Goal: Task Accomplishment & Management: Complete application form

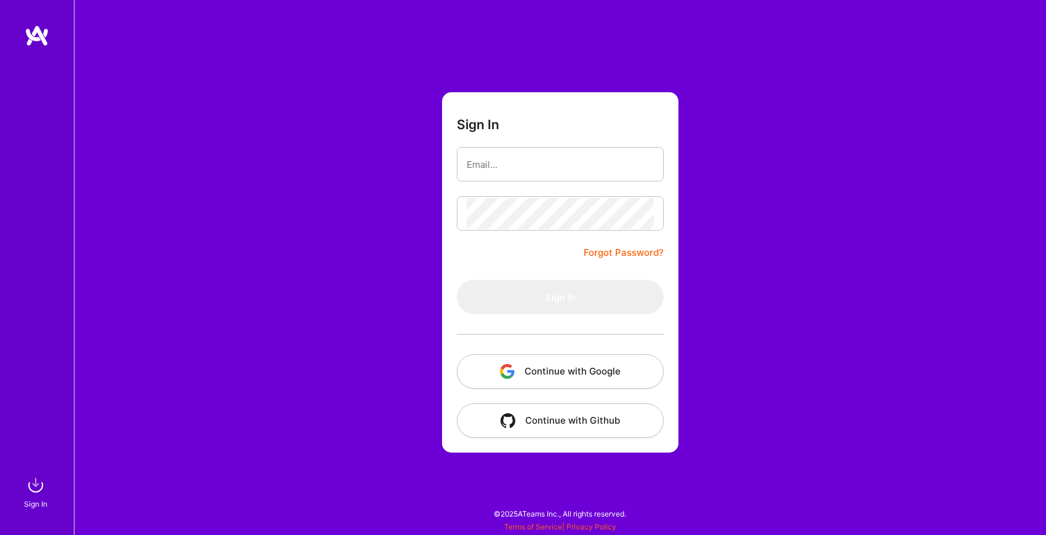
type input "[EMAIL_ADDRESS][DOMAIN_NAME]"
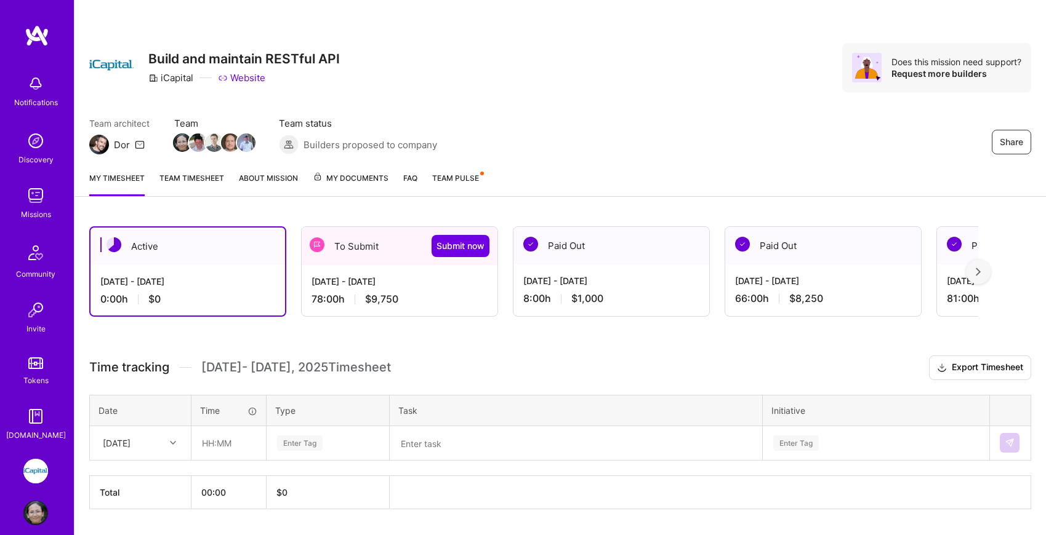
scroll to position [34, 0]
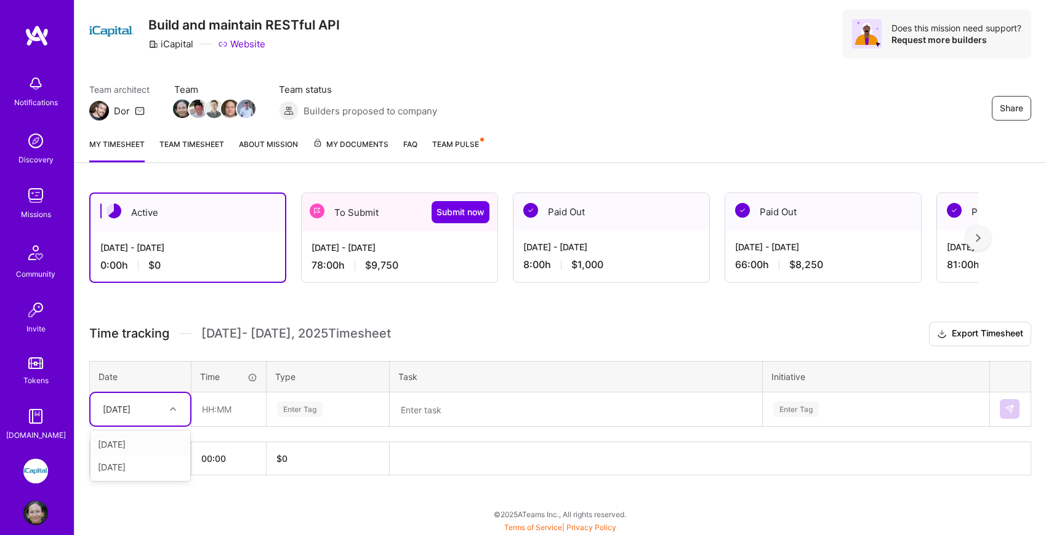
click at [172, 409] on icon at bounding box center [173, 409] width 6 height 6
click at [153, 463] on div "[DATE]" at bounding box center [140, 467] width 100 height 23
click at [204, 412] on input "text" at bounding box center [228, 409] width 73 height 33
type input "08:00"
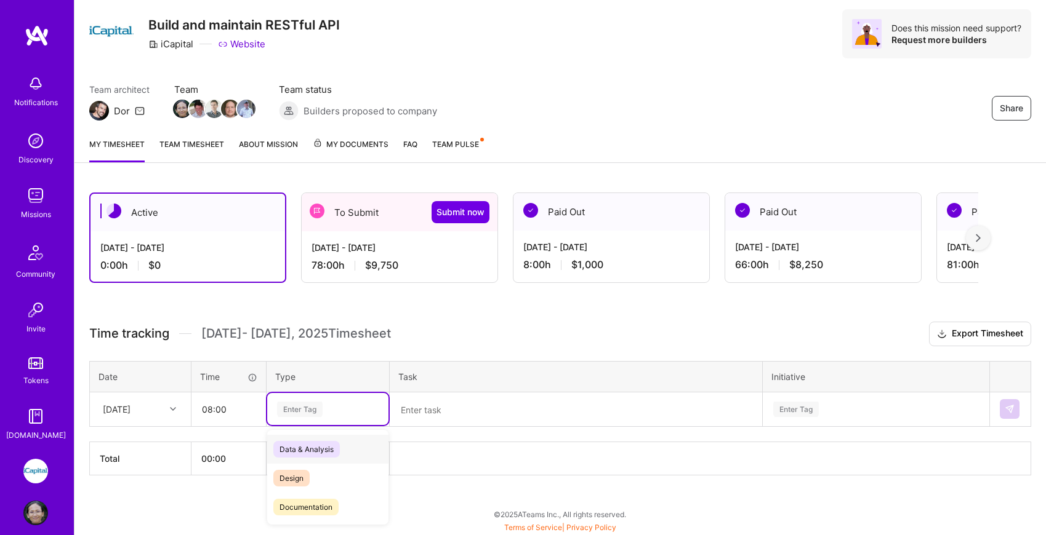
click at [309, 415] on div "Enter Tag" at bounding box center [300, 409] width 46 height 19
click at [319, 466] on span "Engineering" at bounding box center [299, 462] width 53 height 17
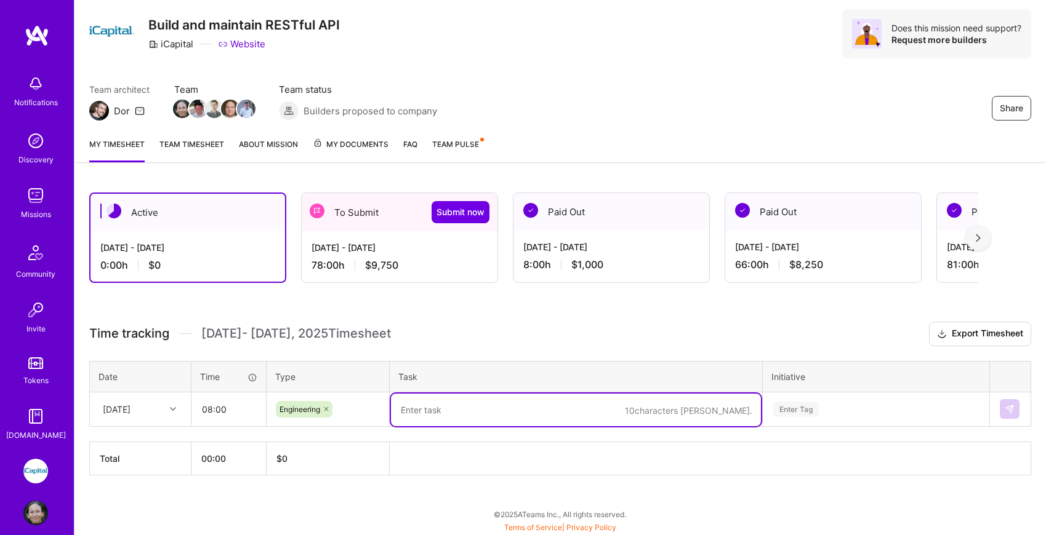
click at [438, 411] on textarea at bounding box center [576, 410] width 370 height 33
click at [485, 409] on textarea "IDLT-7018: pipeline rtried passed," at bounding box center [576, 410] width 370 height 33
click at [582, 408] on textarea "IDLT-7018: pipeline retried passed," at bounding box center [576, 410] width 370 height 33
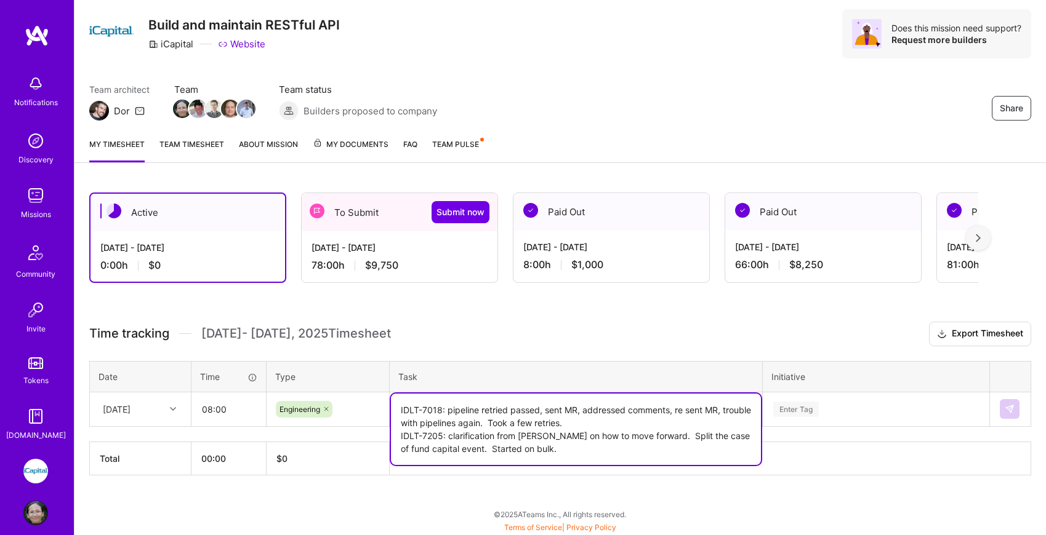
type textarea "IDLT-7018: pipeline retried passed, sent MR, addressed comments, re sent MR, tr…"
click at [869, 409] on div "Enter Tag" at bounding box center [875, 409] width 225 height 32
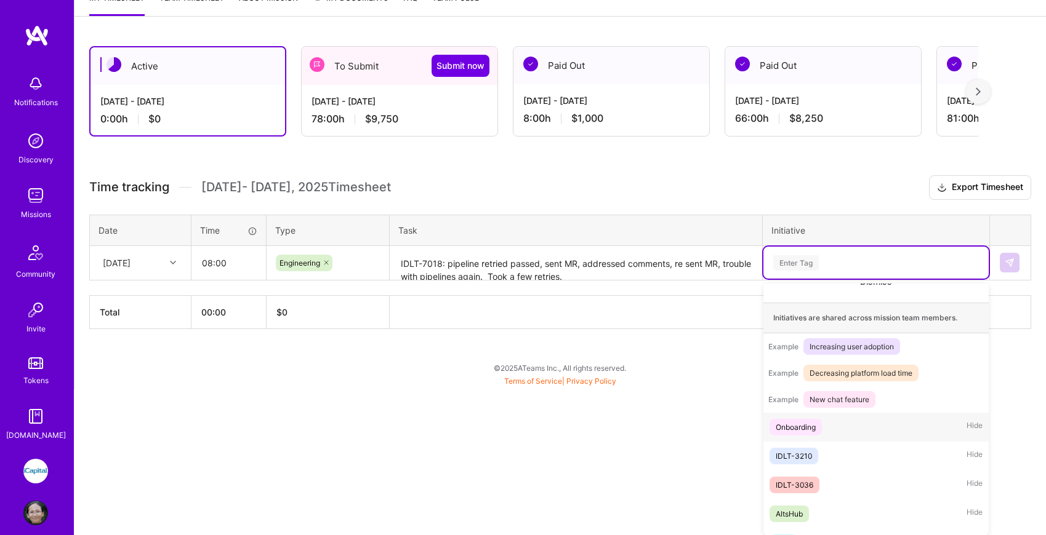
scroll to position [130, 0]
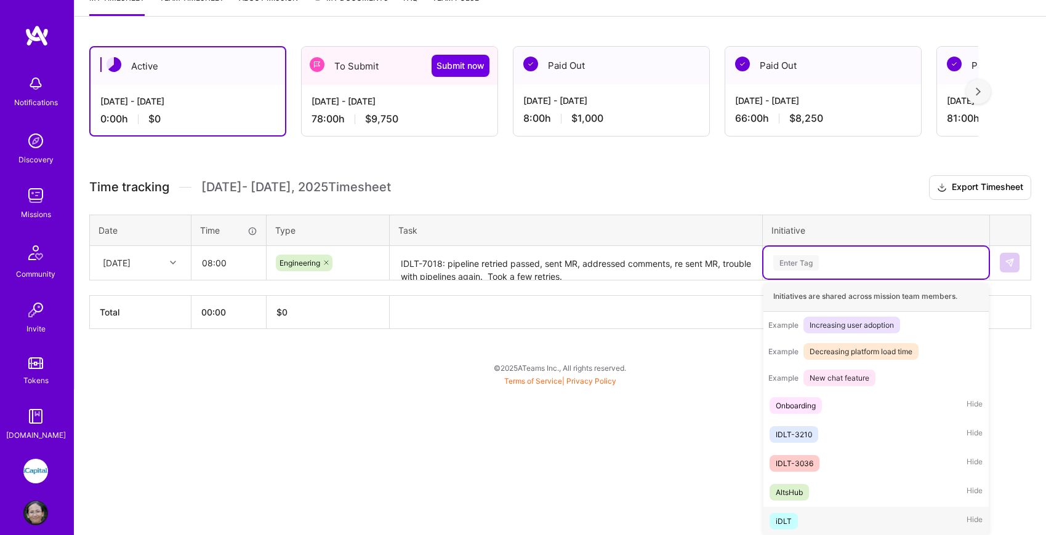
click at [801, 522] on div "iDLT Hide" at bounding box center [875, 521] width 225 height 29
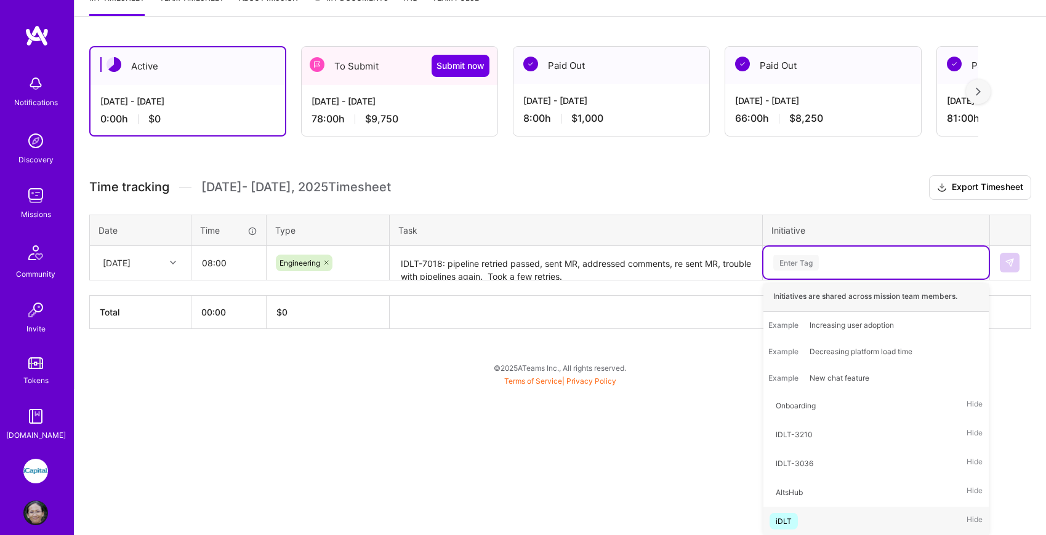
scroll to position [34, 0]
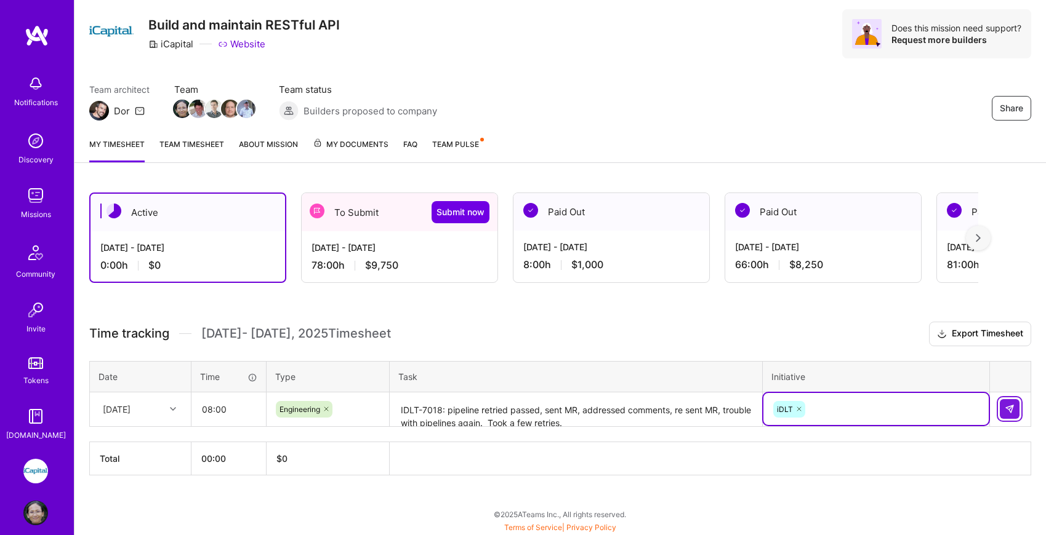
click at [1013, 410] on img at bounding box center [1009, 409] width 10 height 10
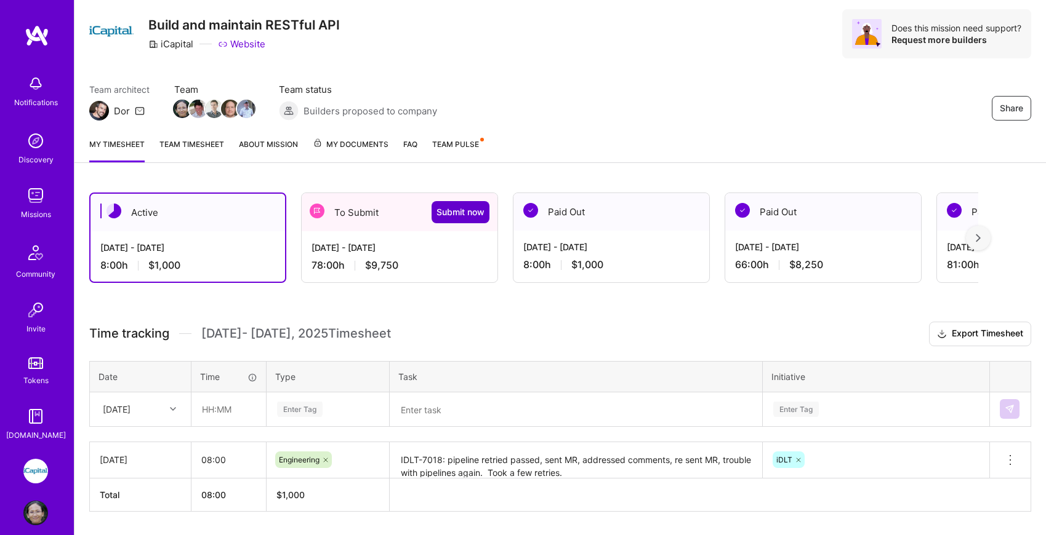
click at [465, 214] on span "Submit now" at bounding box center [460, 212] width 48 height 12
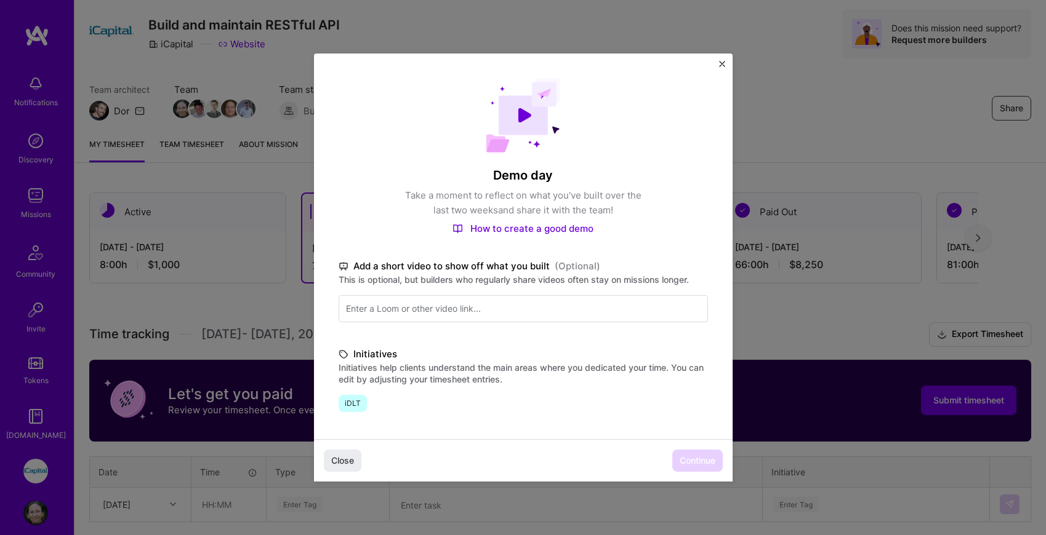
click at [604, 393] on div "Initiatives Initiatives help clients understand the main areas where you dedica…" at bounding box center [522, 379] width 369 height 65
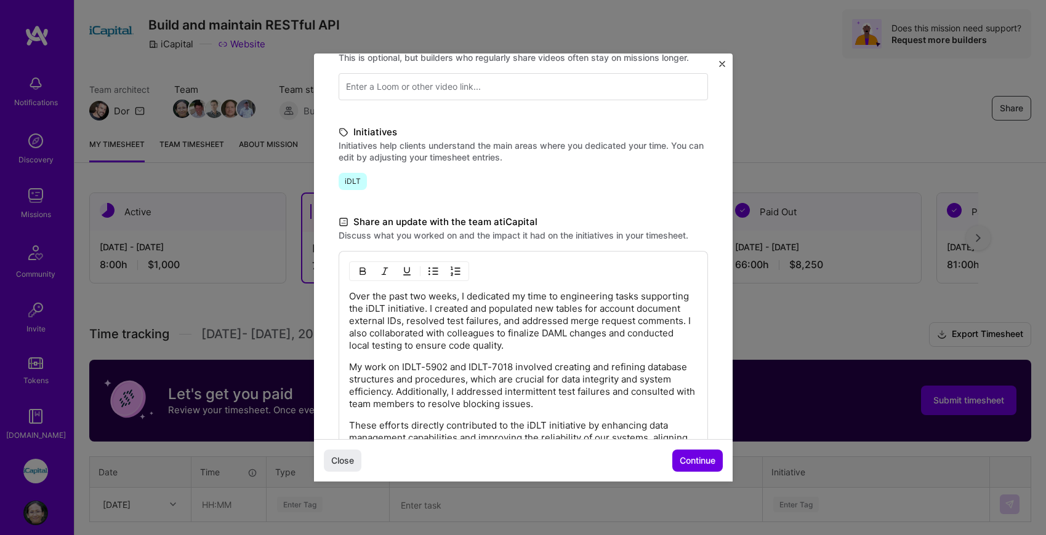
scroll to position [227, 0]
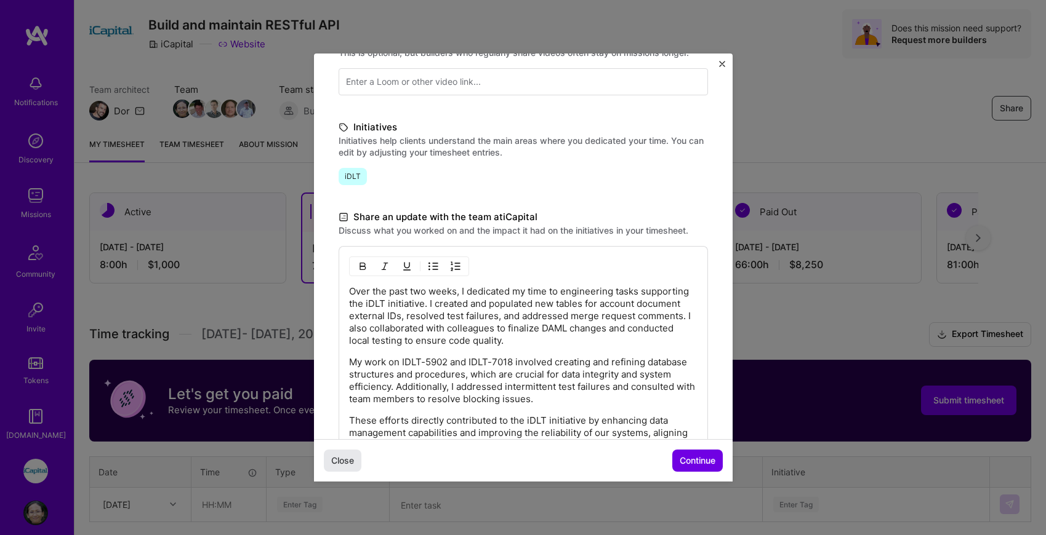
click at [352, 463] on span "Close" at bounding box center [342, 461] width 23 height 12
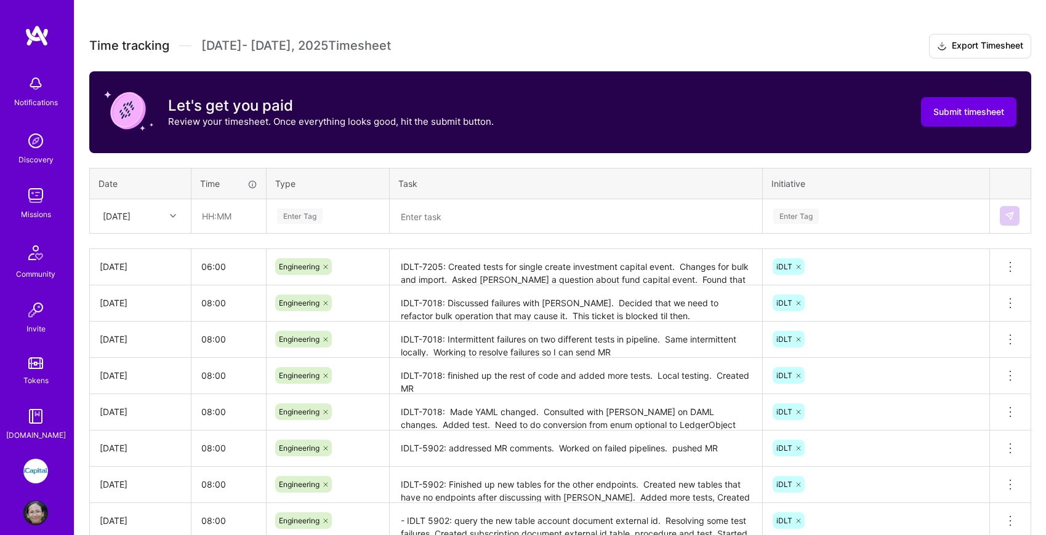
scroll to position [310, 0]
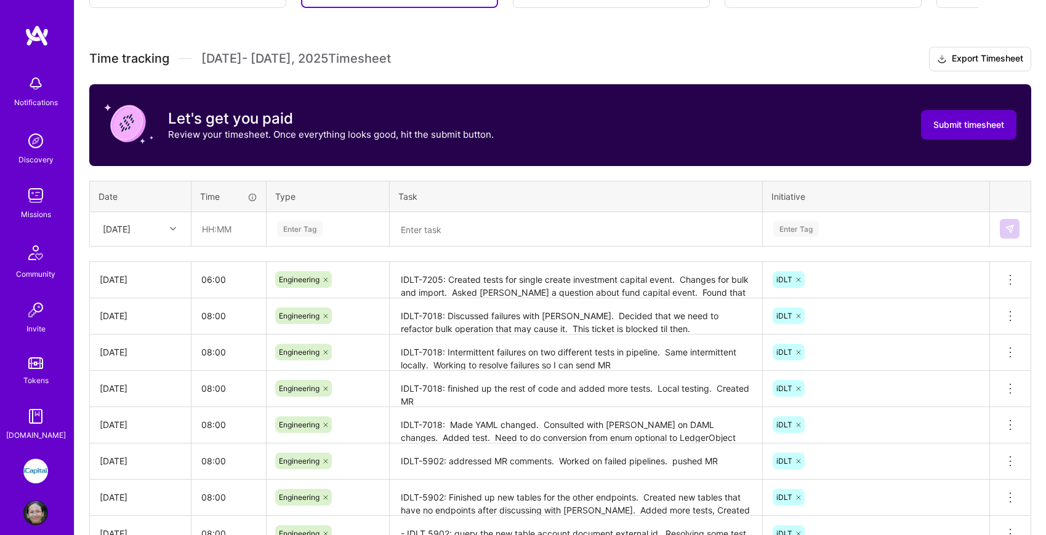
click at [986, 132] on button "Submit timesheet" at bounding box center [968, 125] width 95 height 30
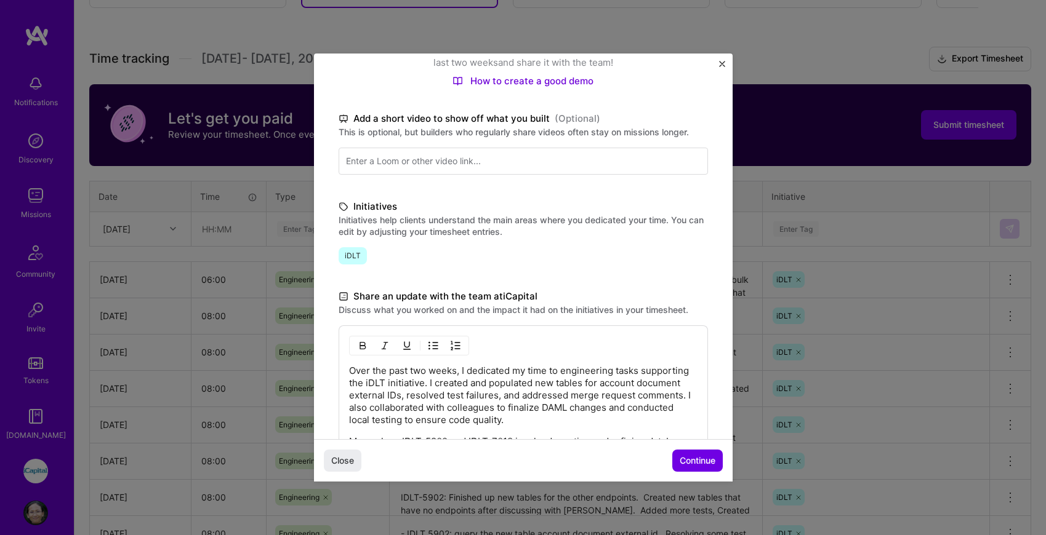
scroll to position [212, 0]
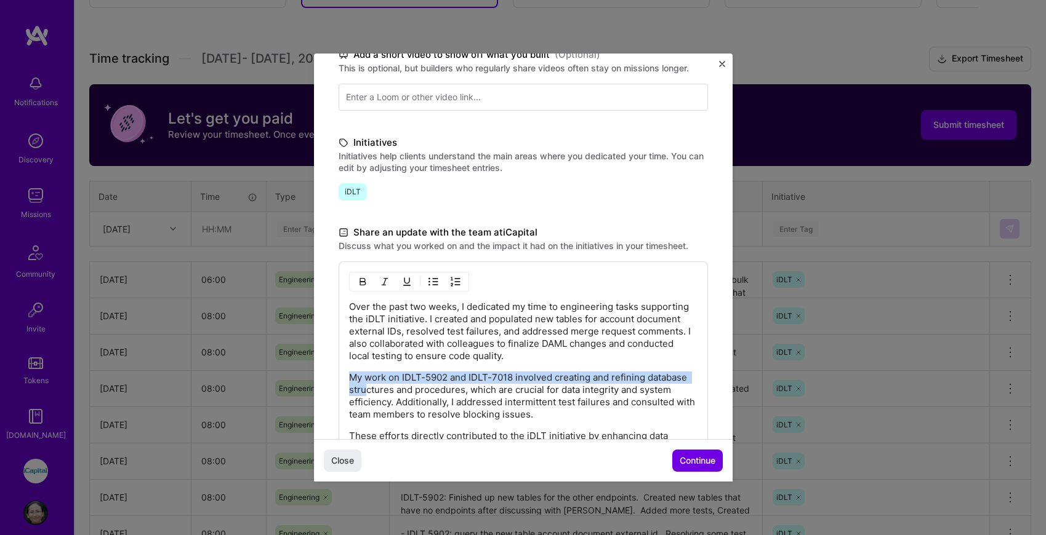
drag, startPoint x: 349, startPoint y: 374, endPoint x: 367, endPoint y: 384, distance: 20.4
click at [367, 384] on div "Over the past two weeks, I dedicated my time to engineering tasks supporting th…" at bounding box center [523, 390] width 348 height 178
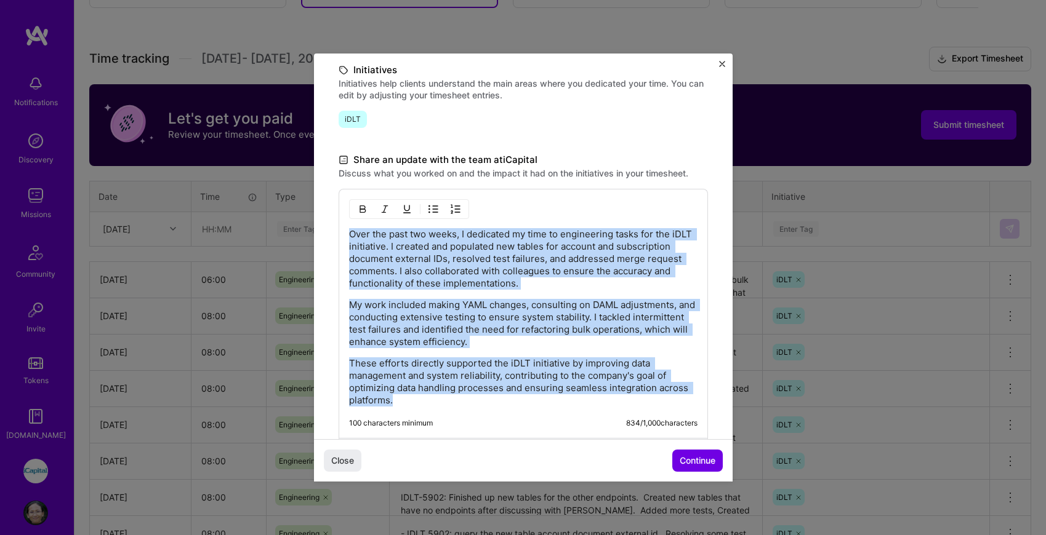
scroll to position [342, 0]
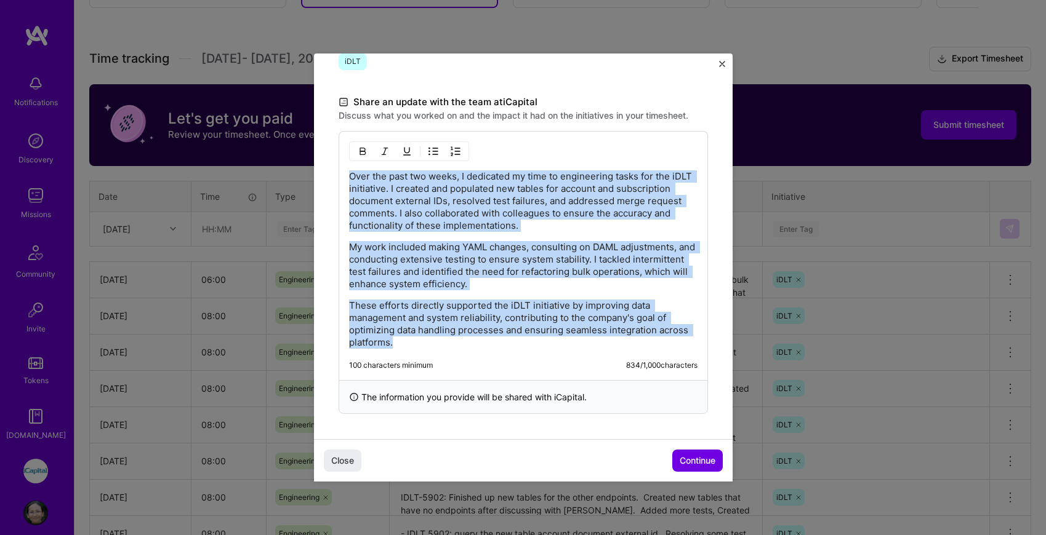
drag, startPoint x: 348, startPoint y: 307, endPoint x: 512, endPoint y: 479, distance: 237.2
click at [512, 439] on div "Demo day Take a moment to reflect on what you've built over the last two weeks …" at bounding box center [523, 74] width 418 height 727
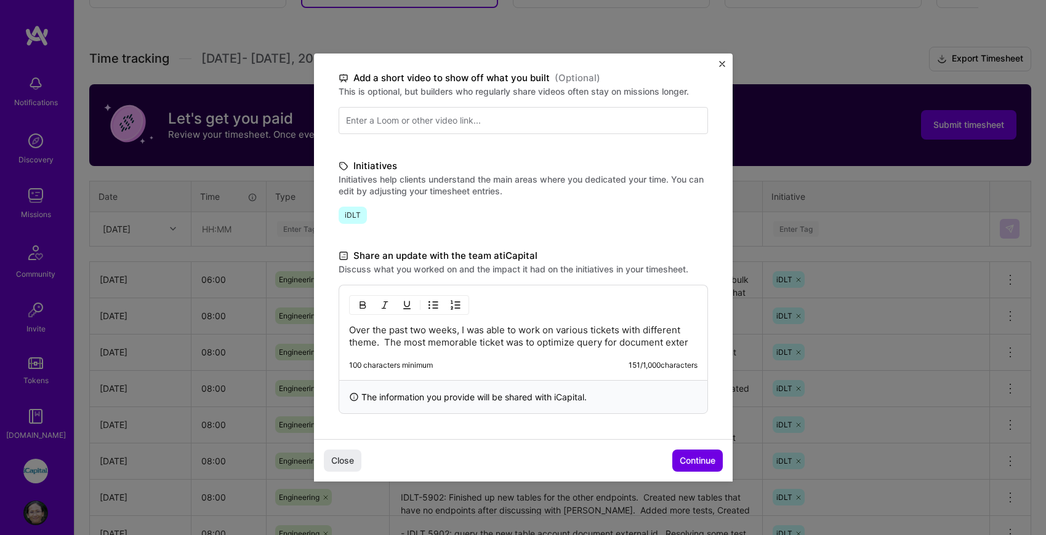
scroll to position [201, 0]
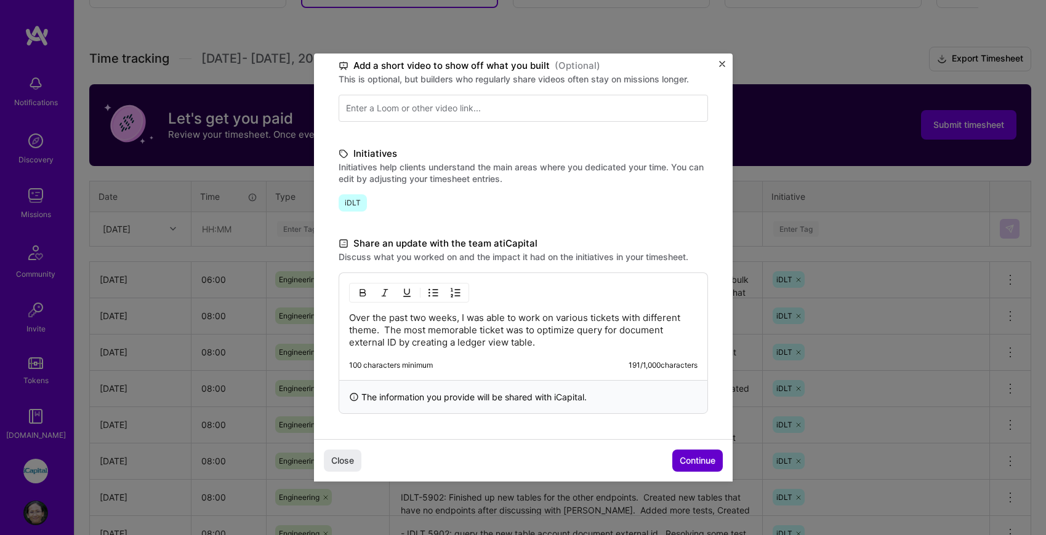
click at [705, 469] on button "Continue" at bounding box center [697, 461] width 50 height 22
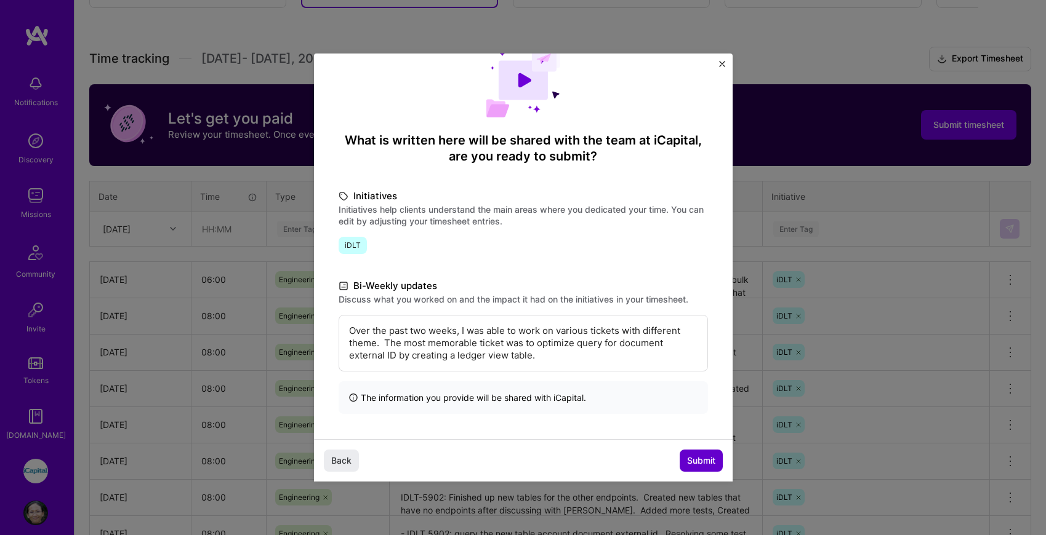
click at [705, 469] on button "Submit" at bounding box center [700, 461] width 43 height 22
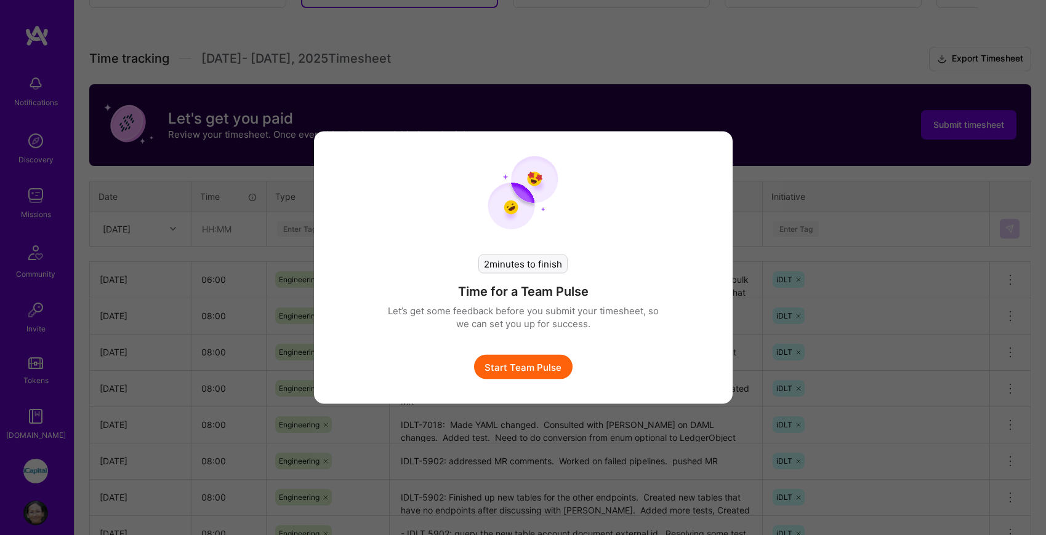
click at [547, 367] on button "Start Team Pulse" at bounding box center [523, 367] width 98 height 25
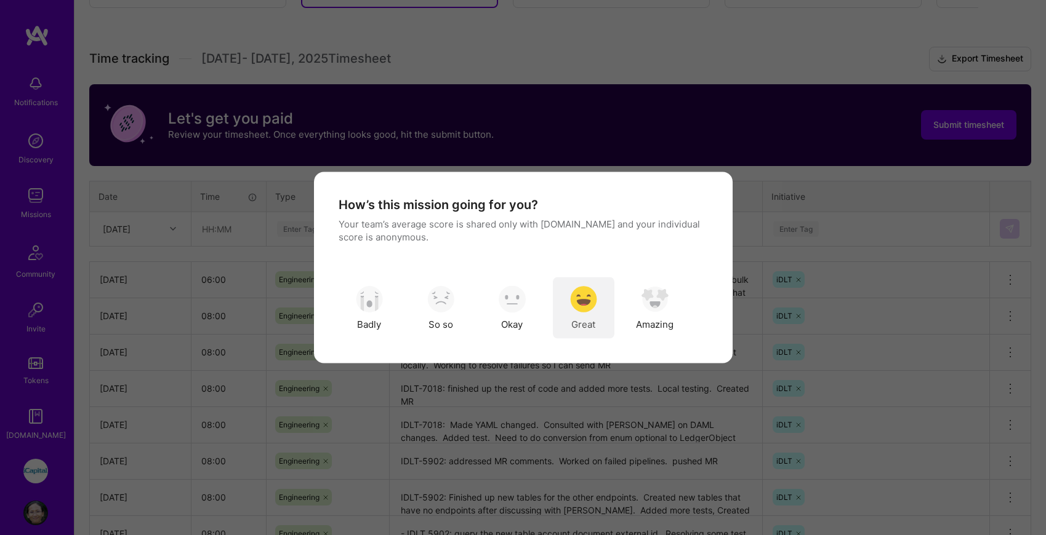
click at [587, 302] on img "modal" at bounding box center [583, 299] width 27 height 27
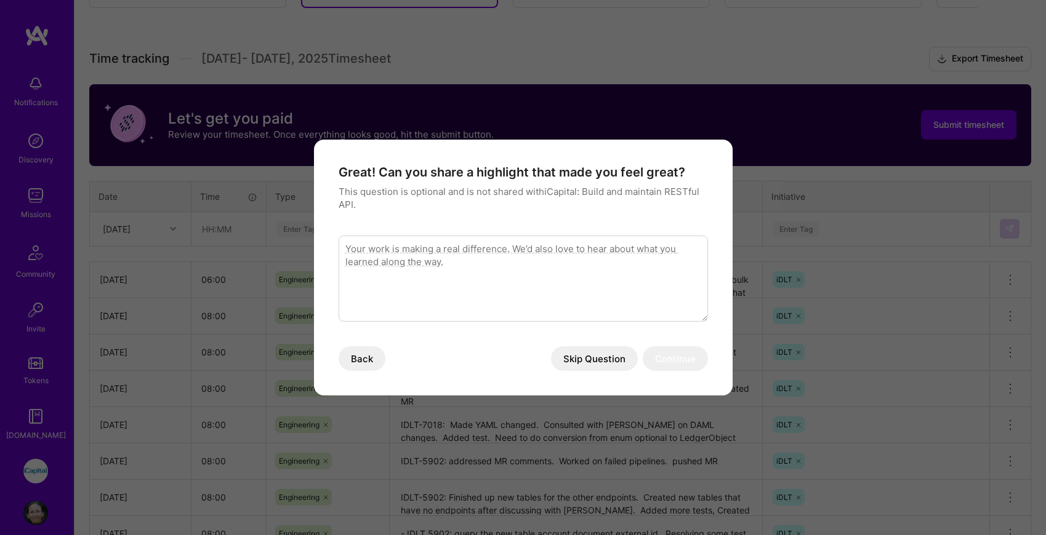
click at [570, 258] on textarea "modal" at bounding box center [522, 279] width 369 height 86
click at [583, 360] on button "Skip Question" at bounding box center [594, 358] width 87 height 25
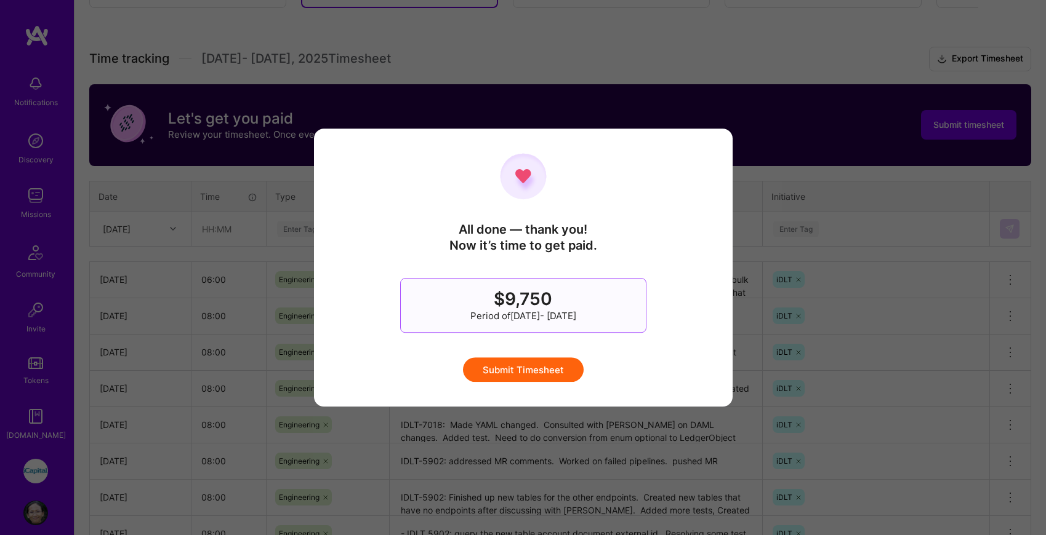
click at [548, 369] on button "Submit Timesheet" at bounding box center [523, 370] width 121 height 25
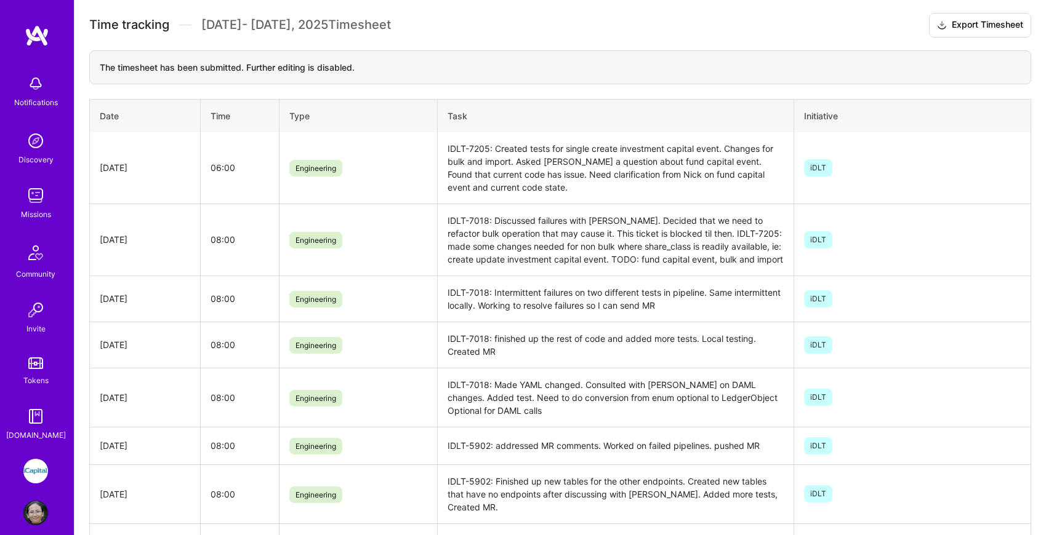
scroll to position [0, 0]
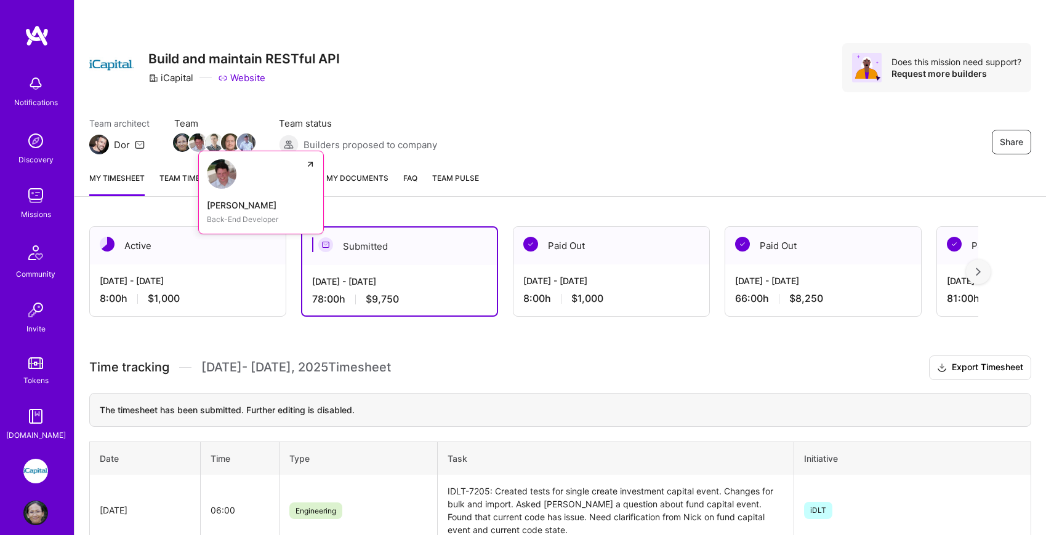
click at [202, 138] on img at bounding box center [198, 143] width 18 height 18
click at [257, 174] on link "About Mission" at bounding box center [268, 184] width 59 height 25
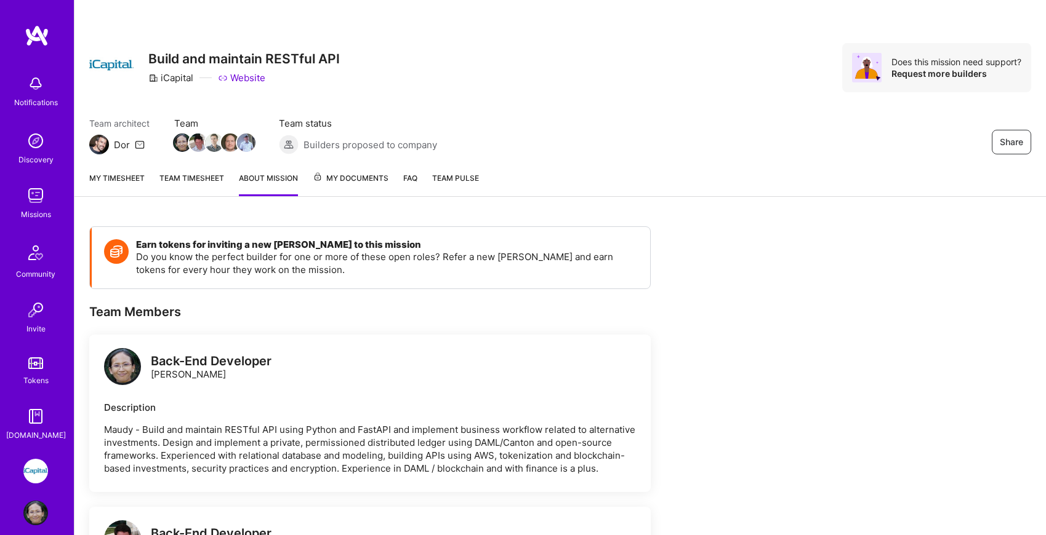
click at [39, 42] on img at bounding box center [37, 36] width 25 height 22
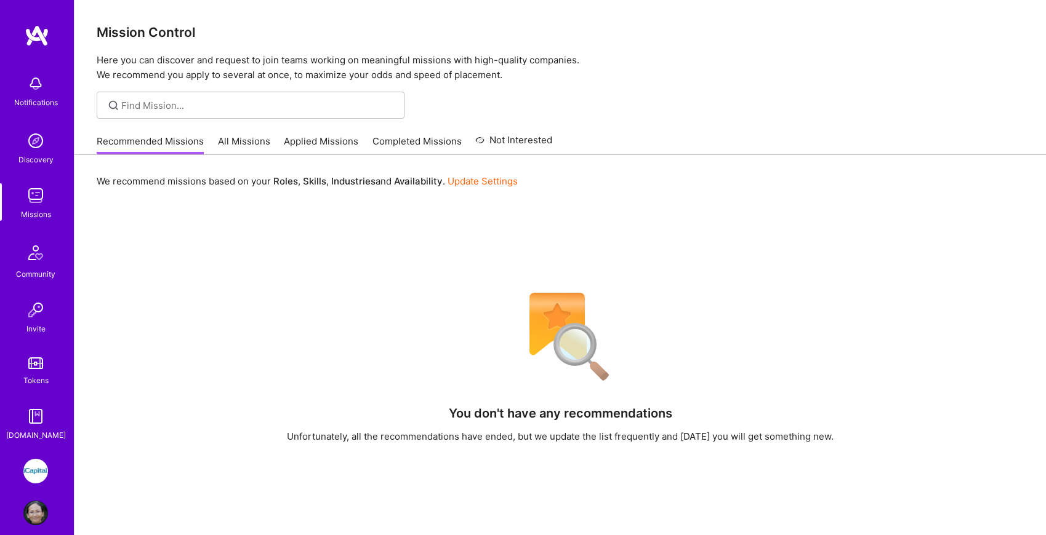
click at [36, 510] on img at bounding box center [35, 513] width 25 height 25
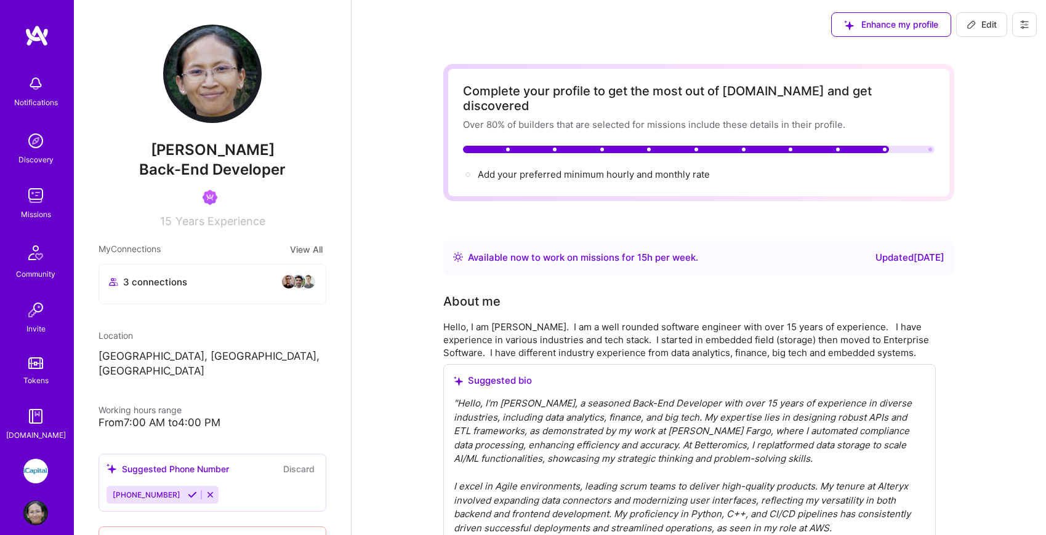
click at [42, 87] on img at bounding box center [35, 83] width 25 height 25
click at [39, 28] on img at bounding box center [37, 36] width 25 height 22
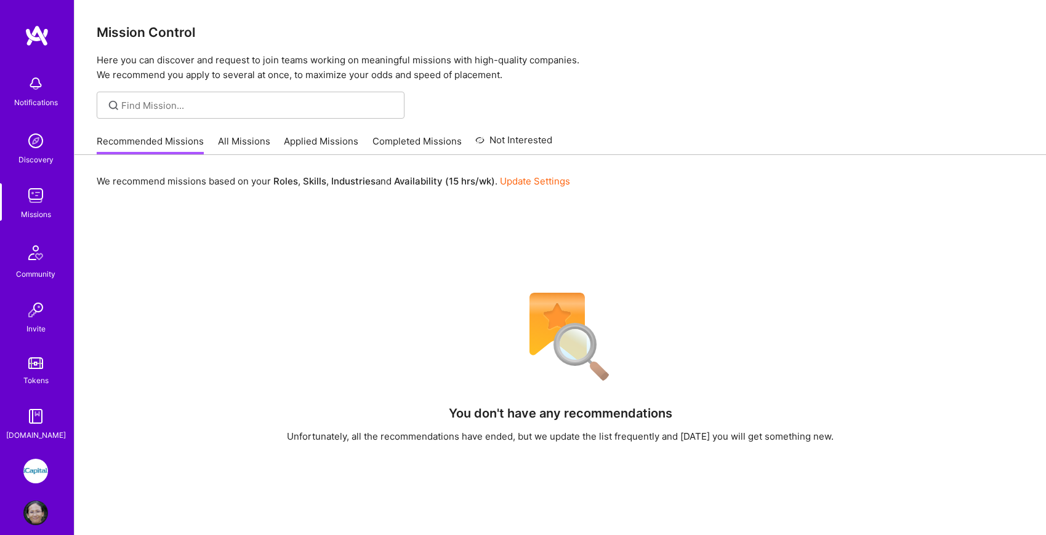
click at [236, 138] on link "All Missions" at bounding box center [244, 145] width 52 height 20
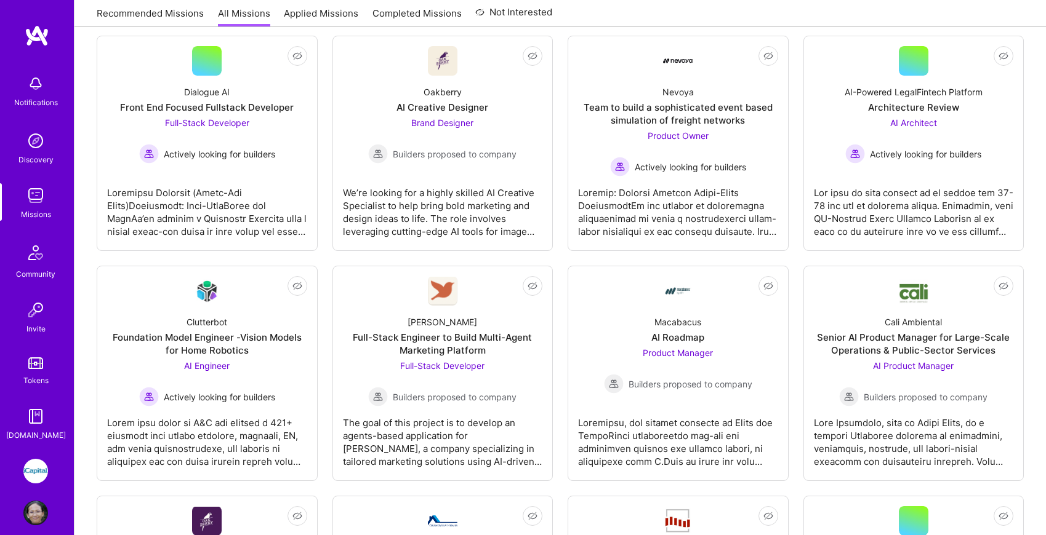
scroll to position [198, 0]
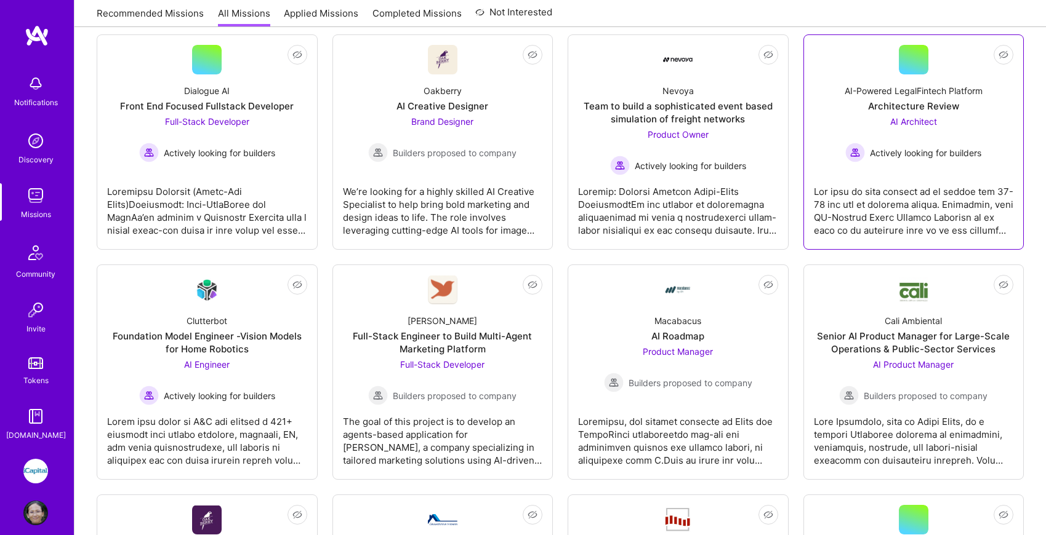
click at [934, 212] on div at bounding box center [914, 206] width 200 height 62
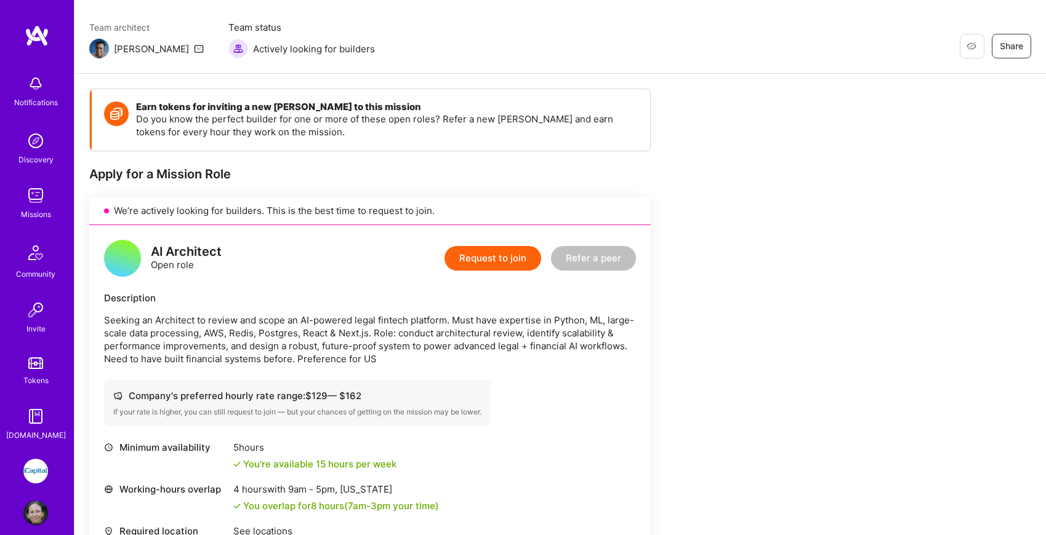
scroll to position [97, 0]
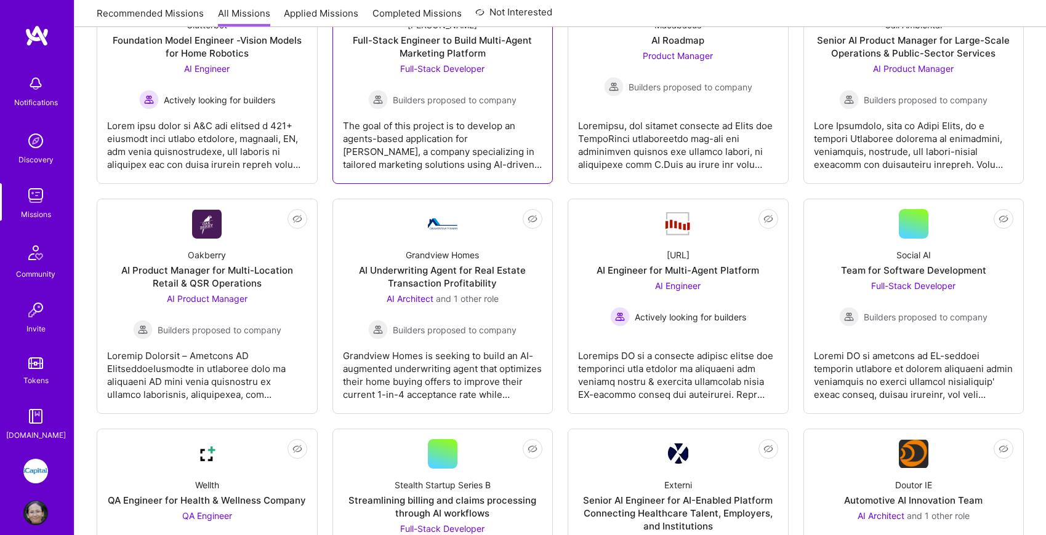
scroll to position [495, 0]
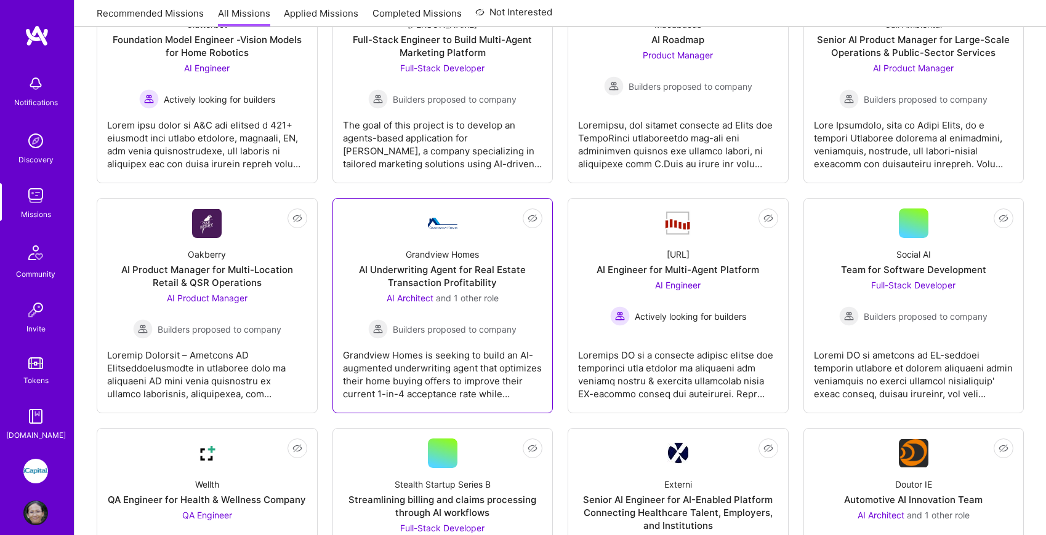
click at [452, 360] on div "Grandview Homes is seeking to build an AI-augmented underwriting agent that opt…" at bounding box center [443, 370] width 200 height 62
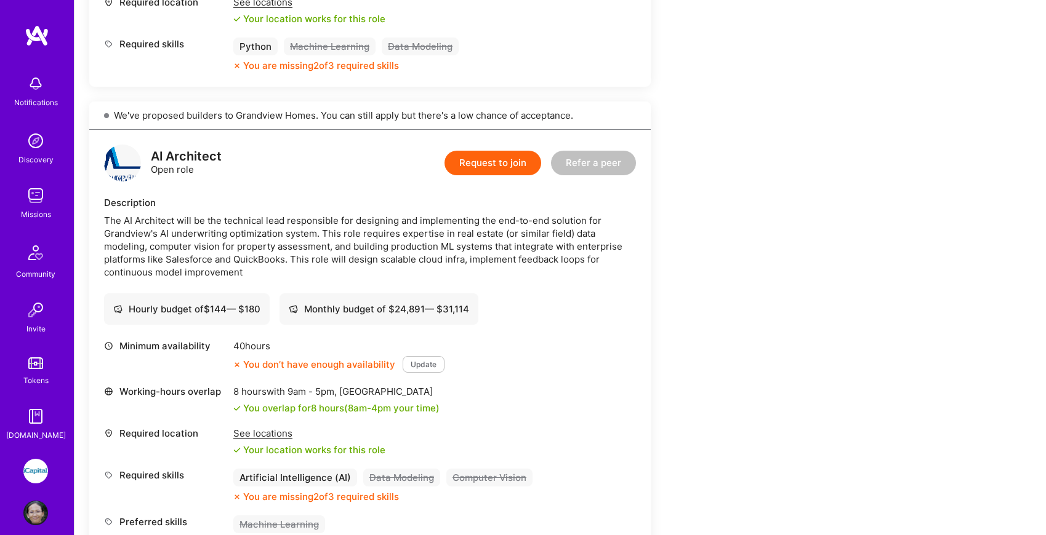
scroll to position [635, 0]
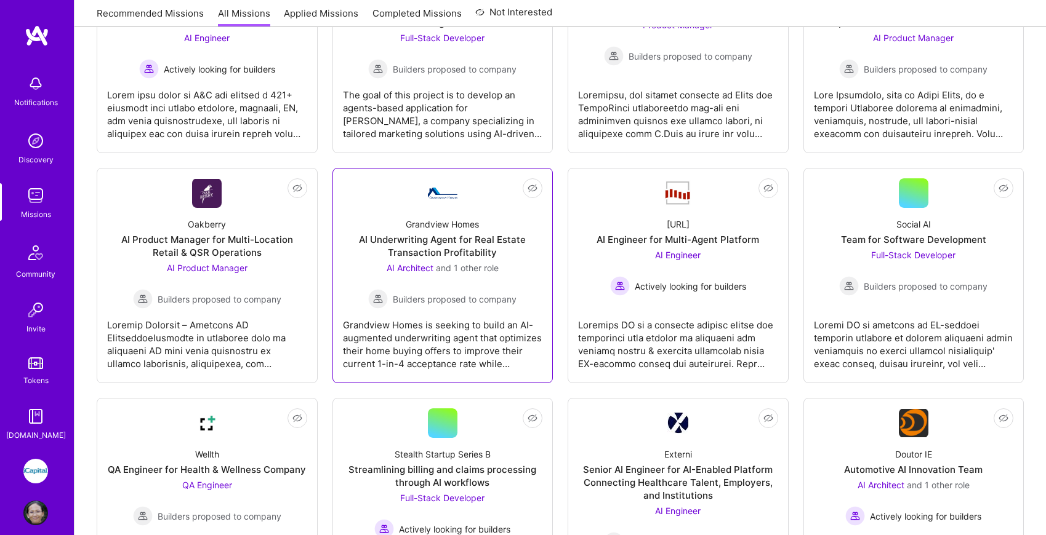
scroll to position [557, 0]
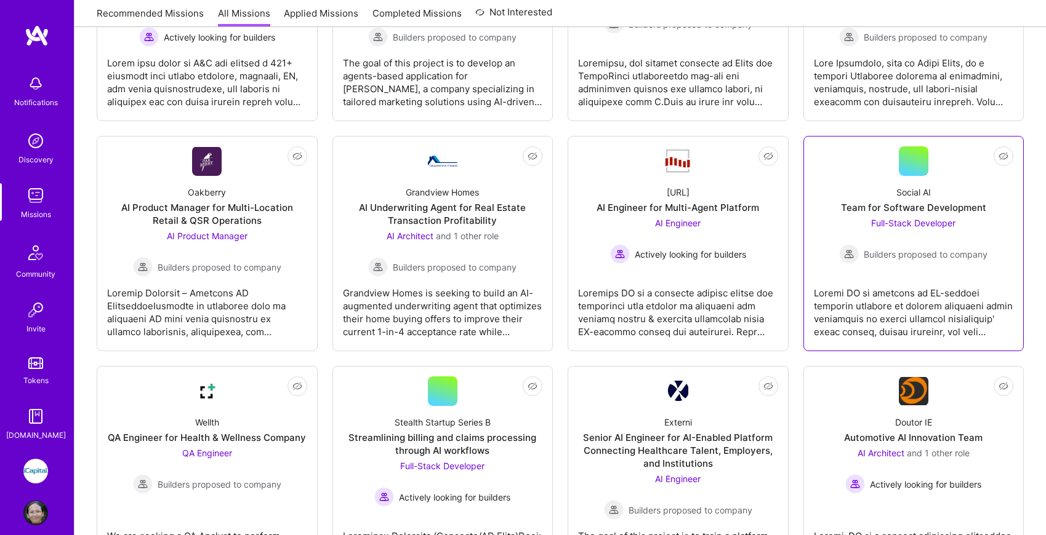
click at [906, 294] on div at bounding box center [914, 308] width 200 height 62
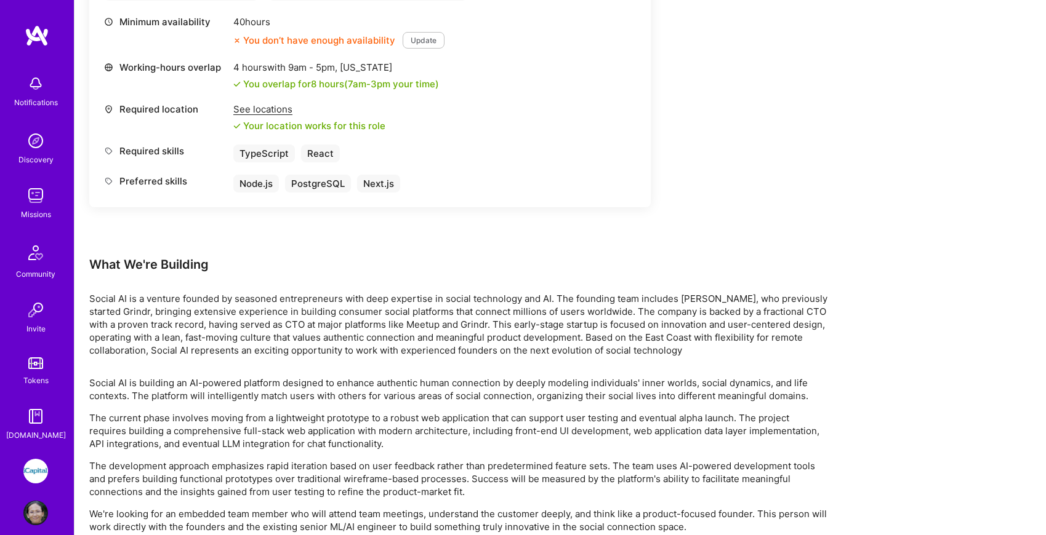
scroll to position [473, 0]
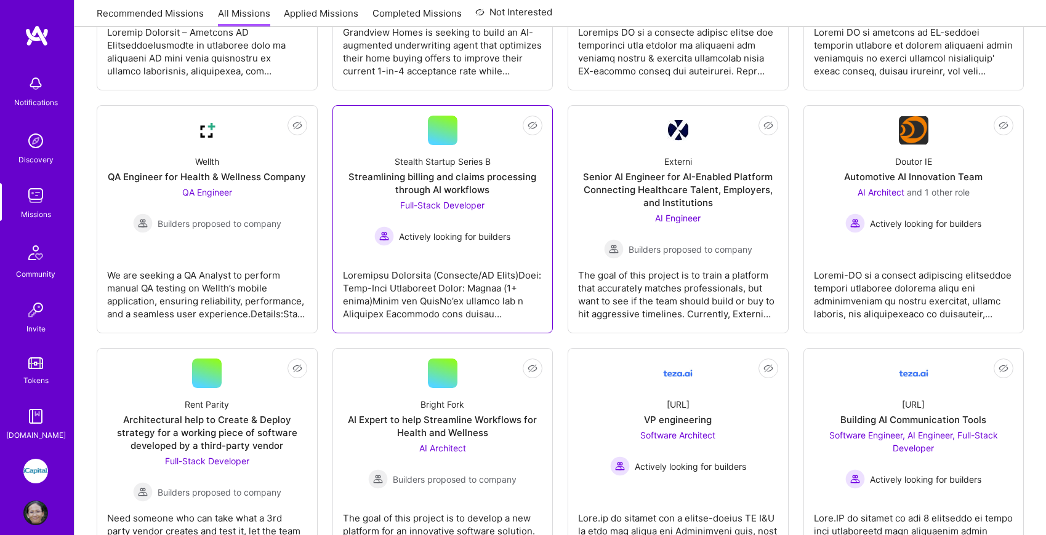
scroll to position [823, 0]
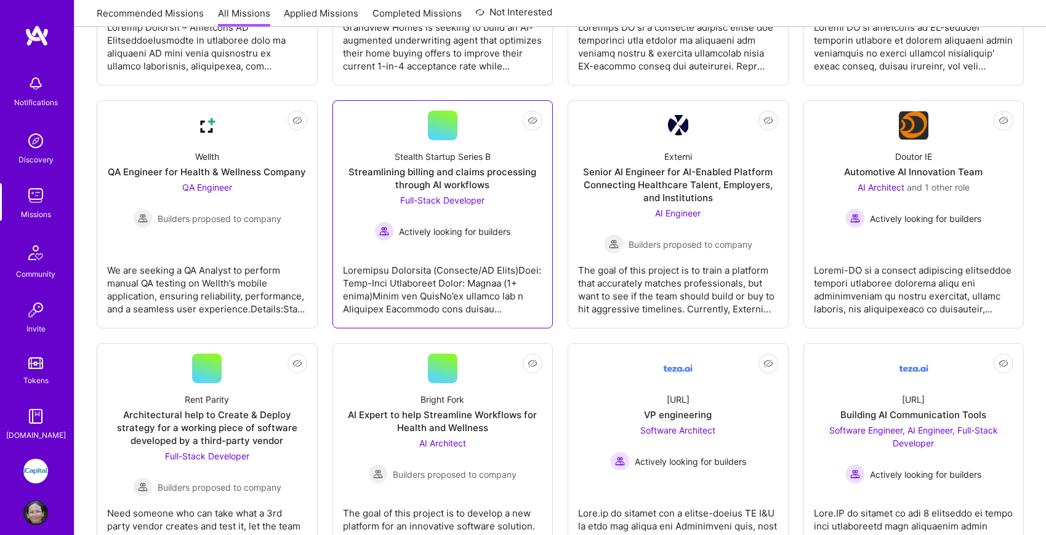
click at [476, 241] on div "Actively looking for builders" at bounding box center [442, 232] width 136 height 20
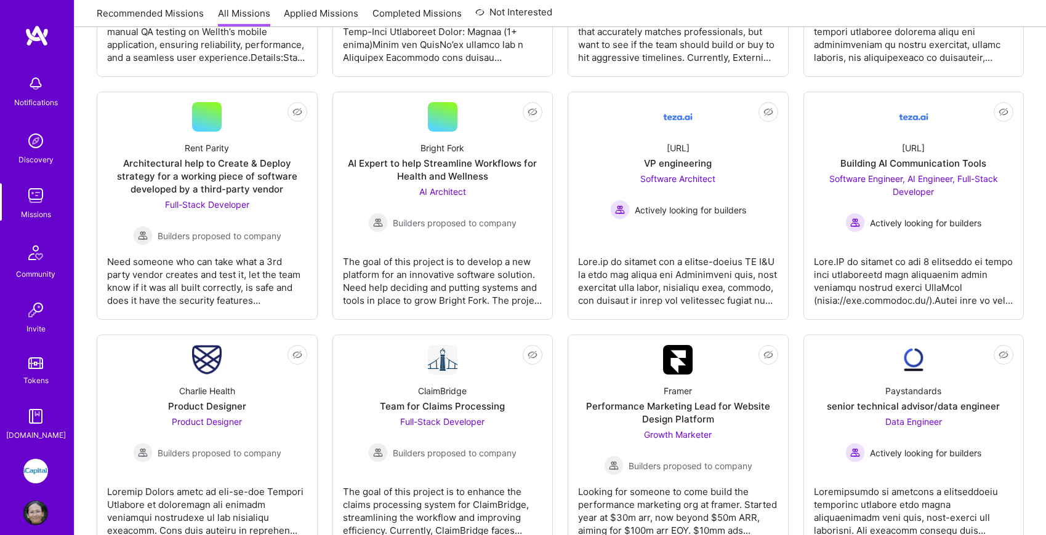
scroll to position [1078, 0]
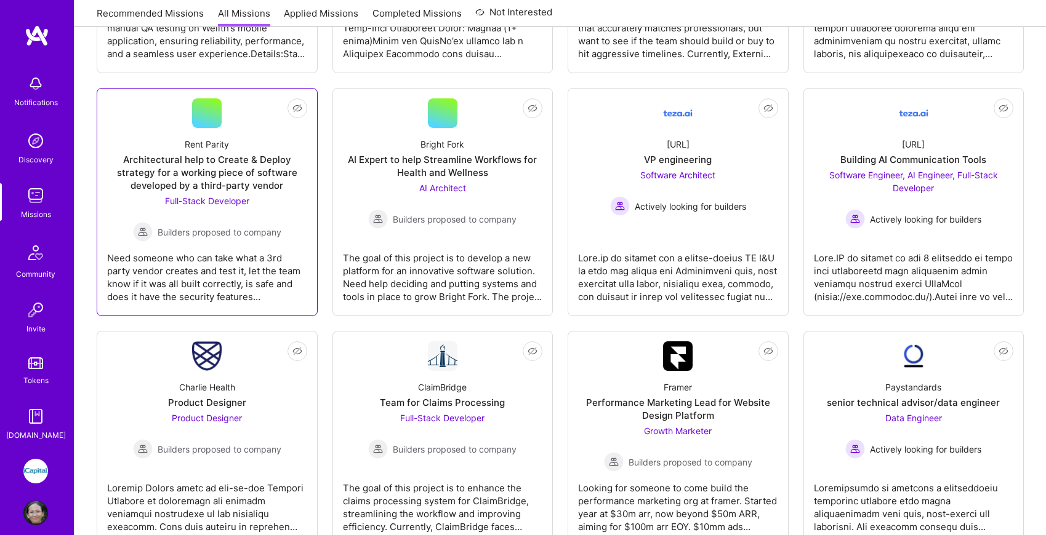
click at [252, 255] on div "Need someone who can take what a 3rd party vendor creates and test it, let the …" at bounding box center [207, 273] width 200 height 62
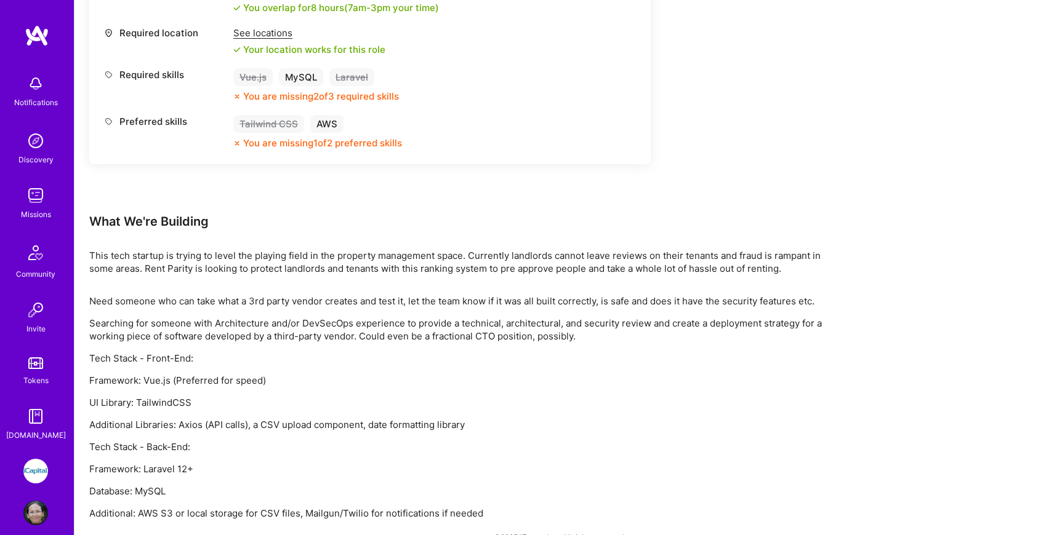
scroll to position [604, 0]
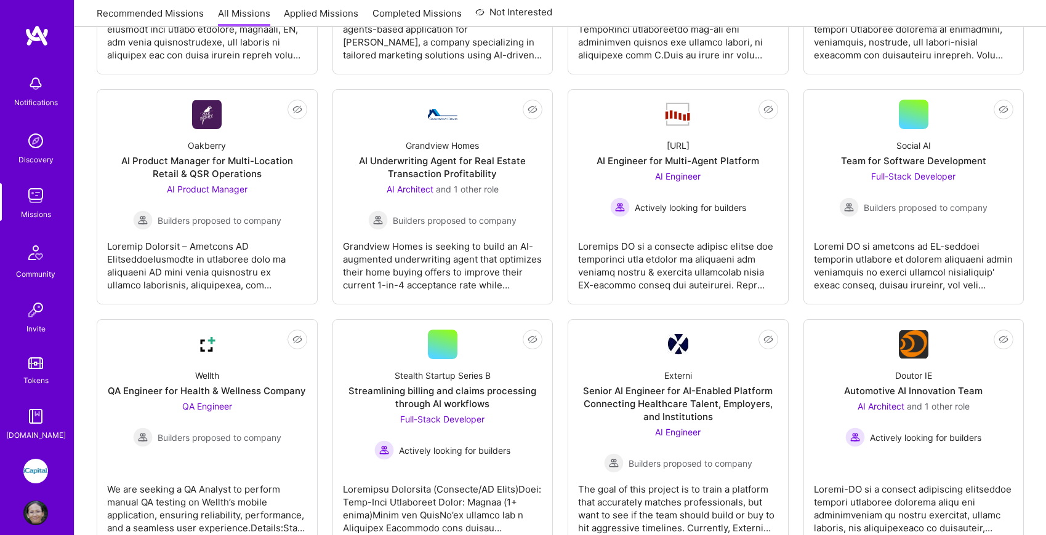
scroll to position [1078, 0]
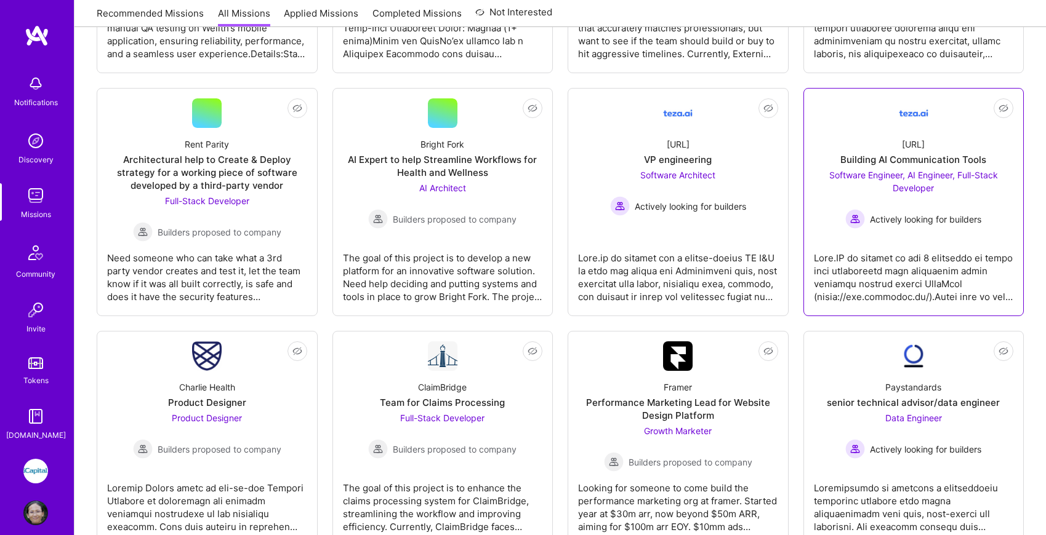
click at [929, 260] on div at bounding box center [914, 273] width 200 height 62
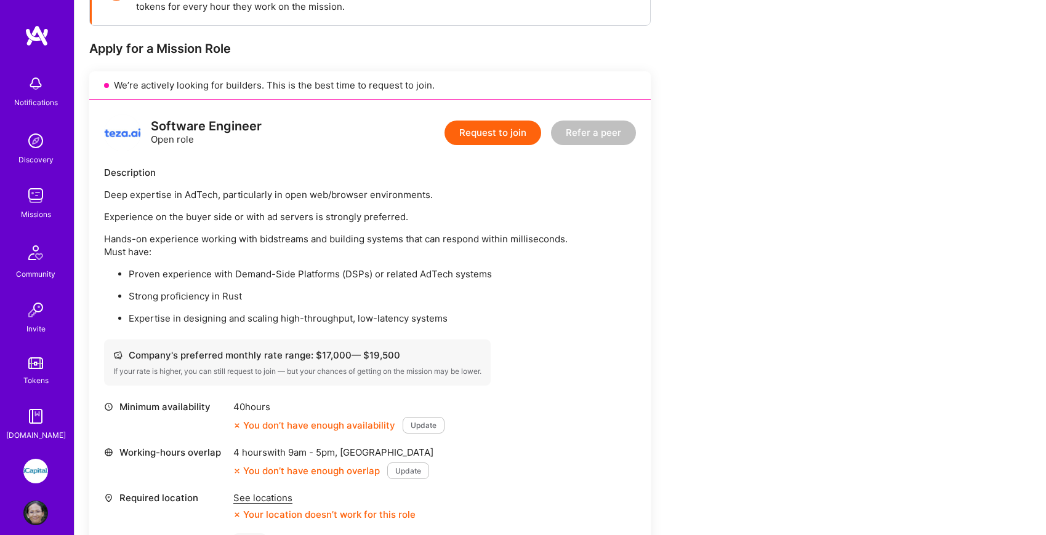
scroll to position [218, 0]
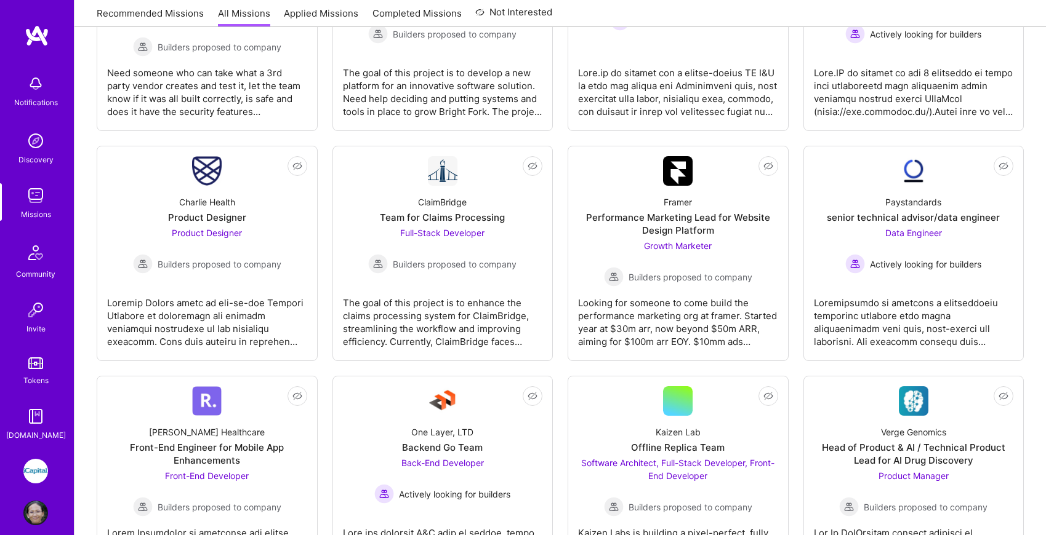
scroll to position [1266, 0]
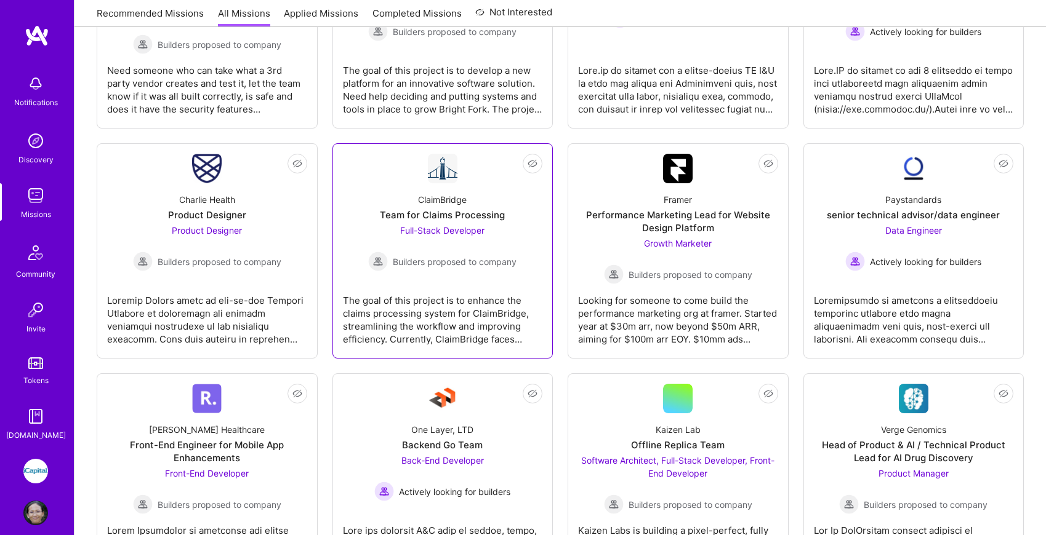
click at [453, 298] on div "The goal of this project is to enhance the claims processing system for ClaimBr…" at bounding box center [443, 315] width 200 height 62
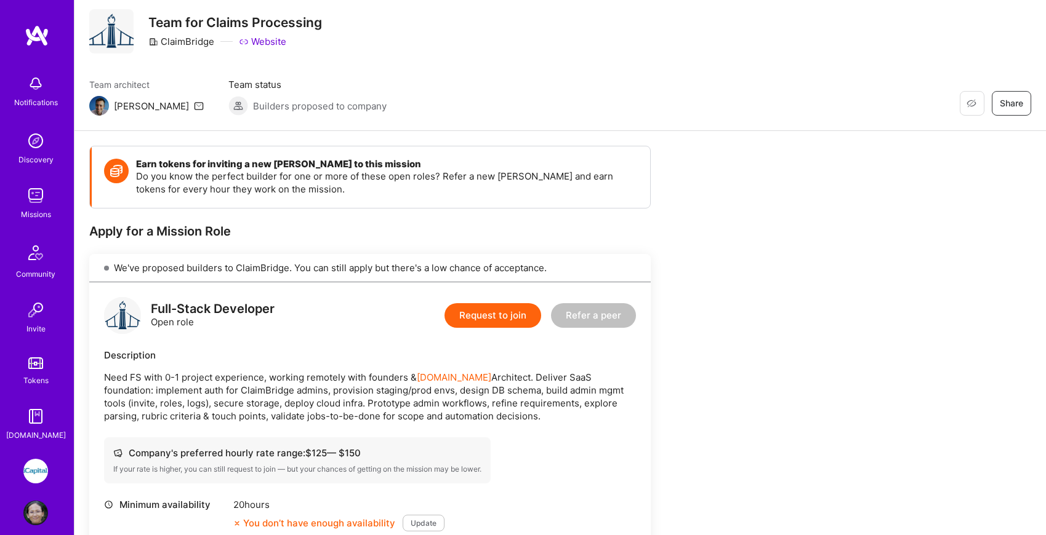
scroll to position [18, 0]
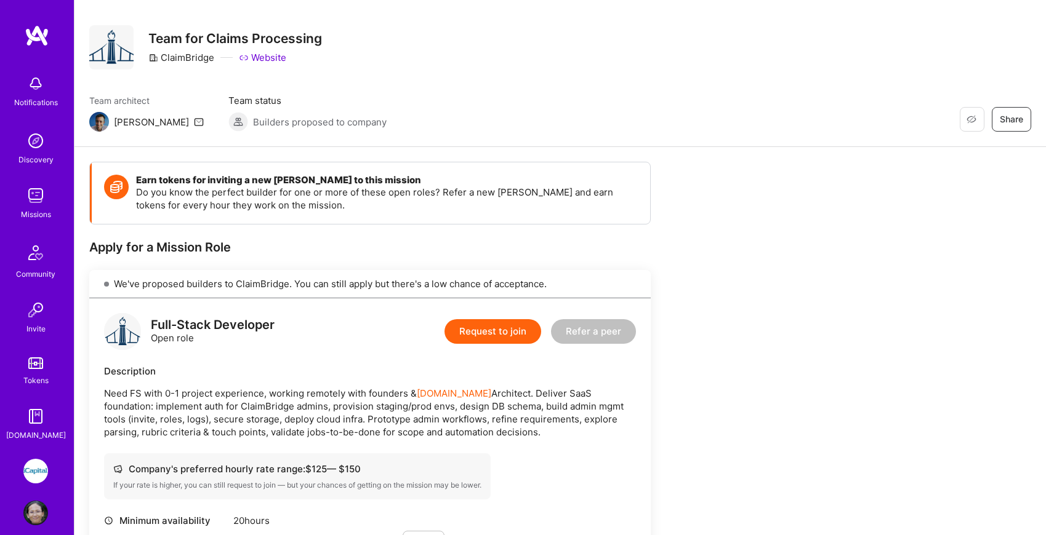
click at [100, 120] on img at bounding box center [99, 122] width 20 height 20
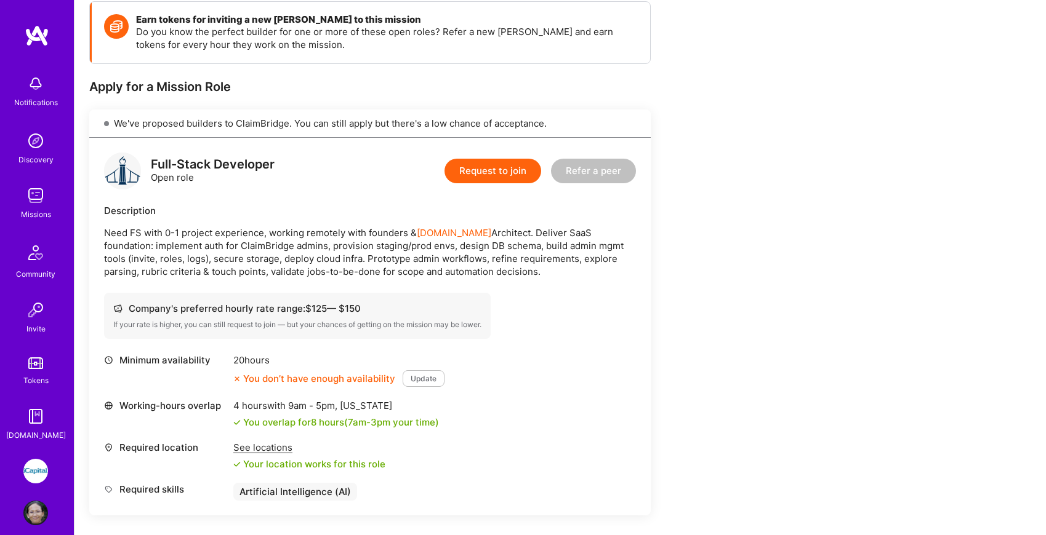
scroll to position [179, 0]
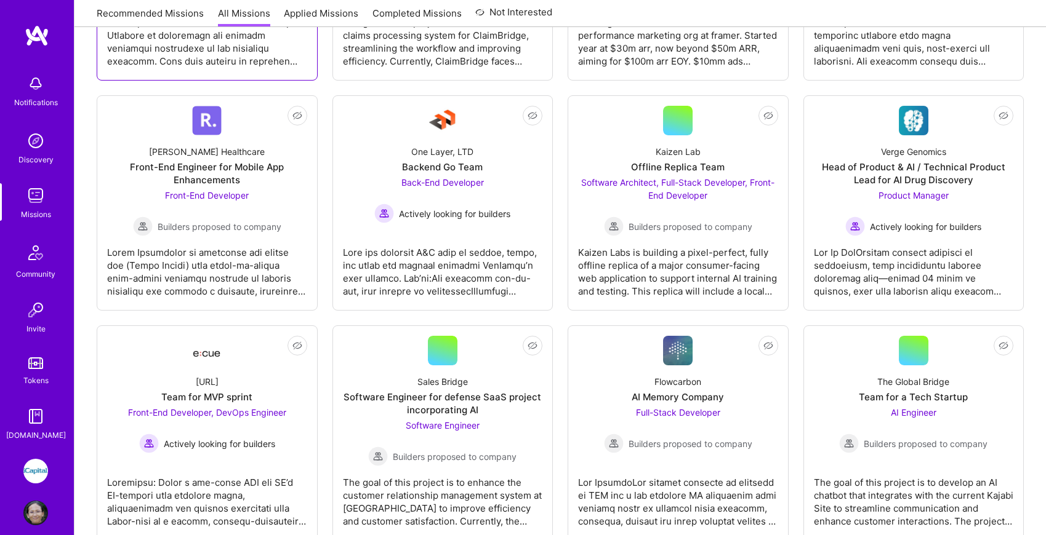
scroll to position [1545, 0]
click at [400, 271] on div at bounding box center [443, 267] width 200 height 62
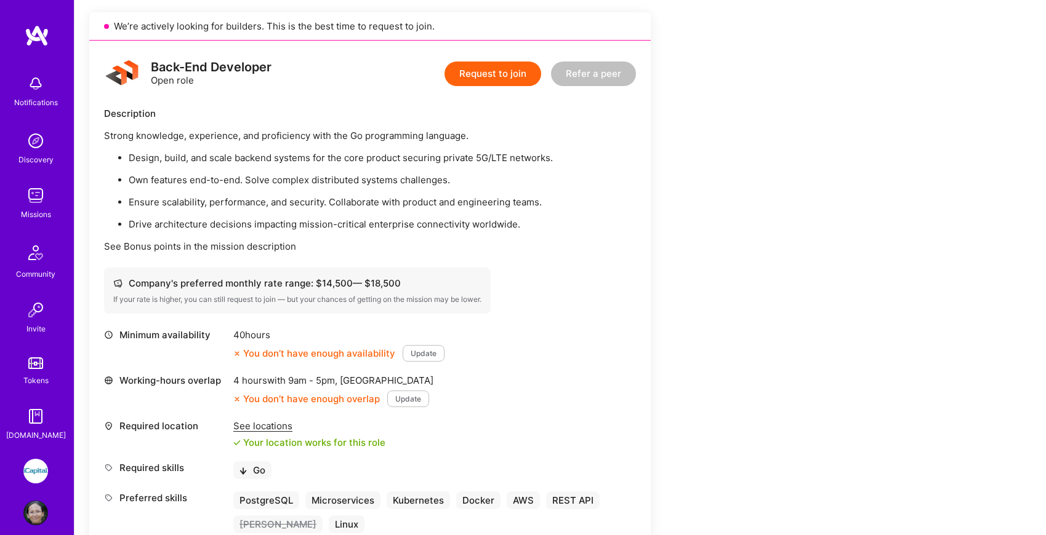
scroll to position [277, 0]
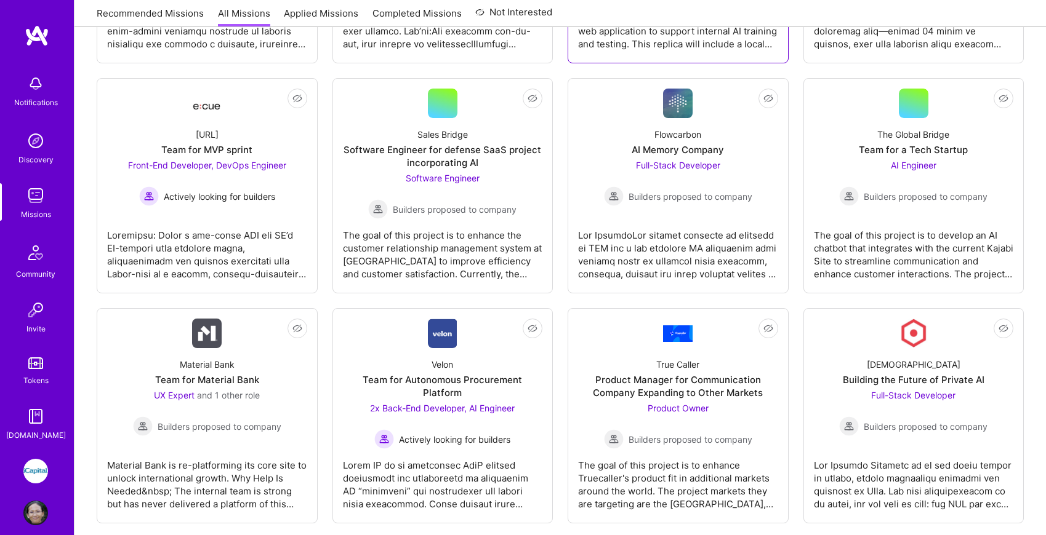
scroll to position [1795, 0]
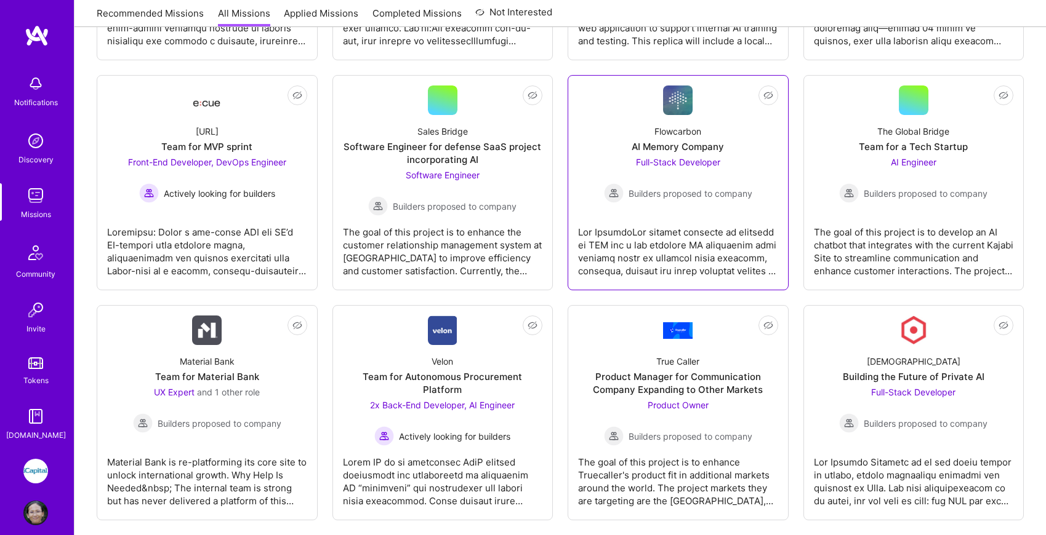
click at [745, 250] on div at bounding box center [678, 247] width 200 height 62
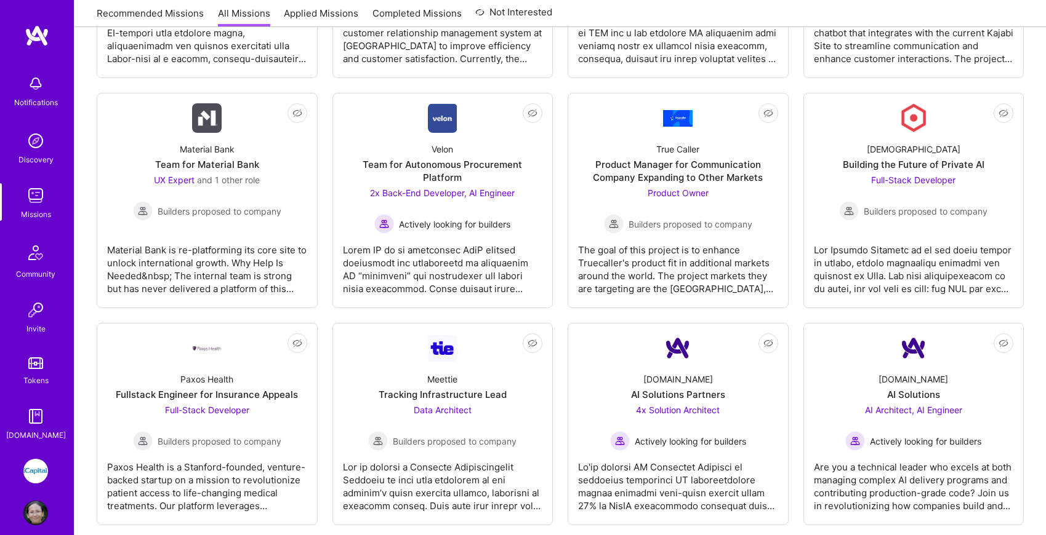
scroll to position [2011, 0]
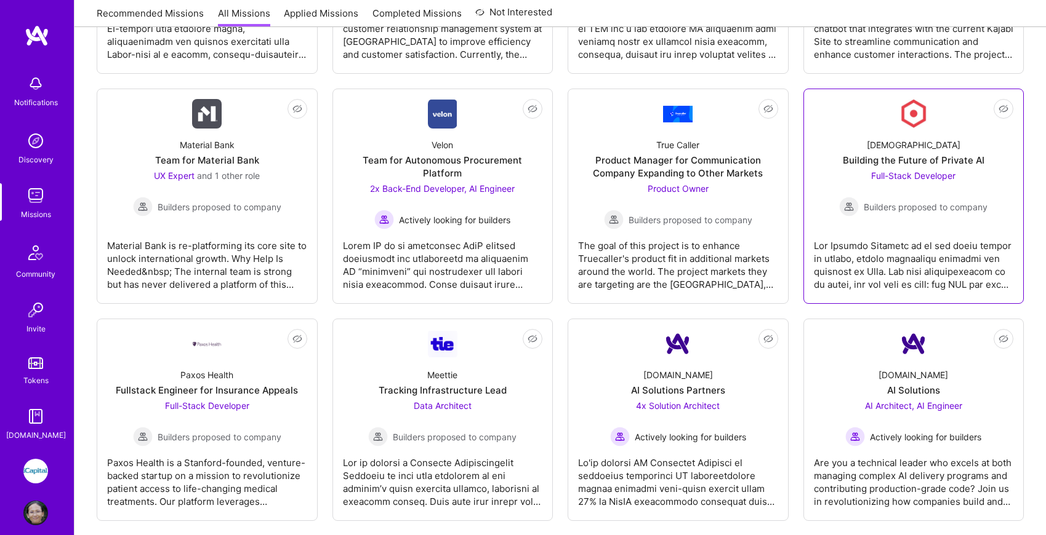
click at [889, 261] on div at bounding box center [914, 261] width 200 height 62
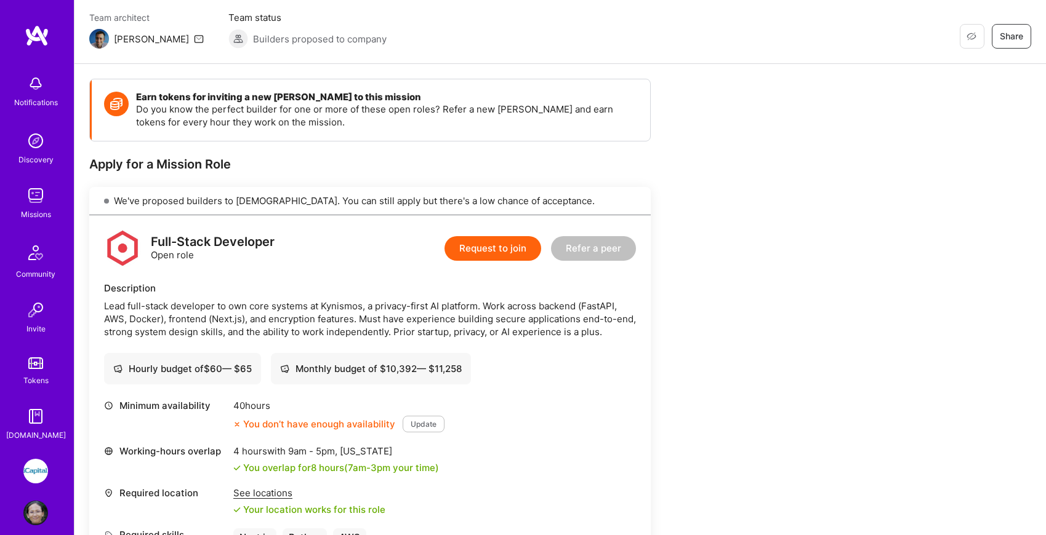
scroll to position [97, 0]
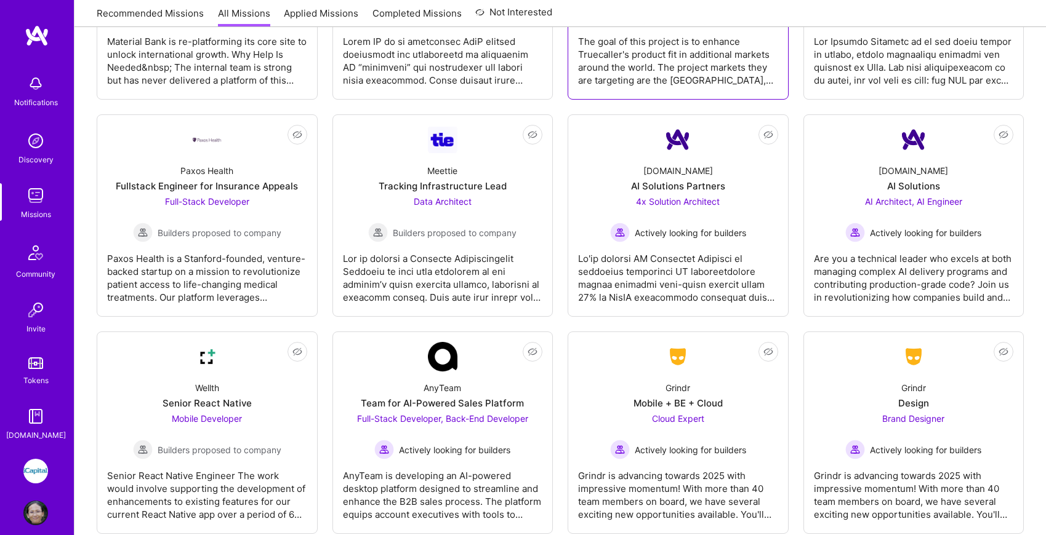
scroll to position [2221, 0]
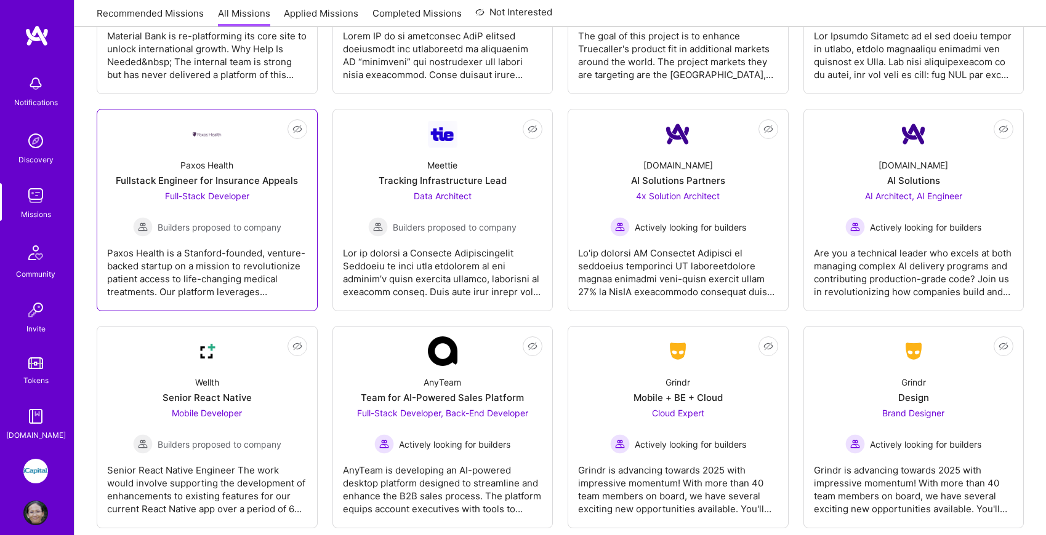
click at [239, 224] on span "Builders proposed to company" at bounding box center [220, 227] width 124 height 13
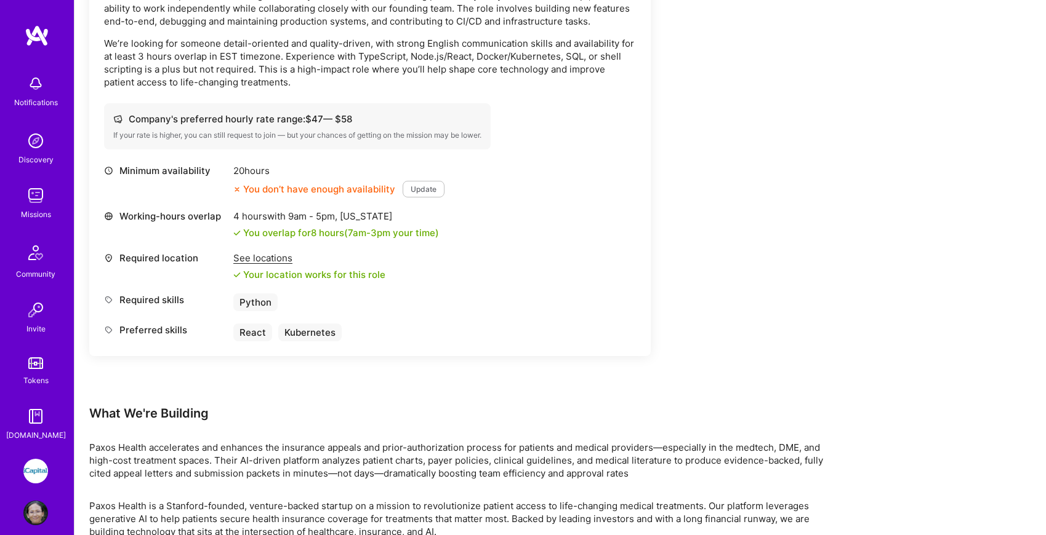
scroll to position [519, 0]
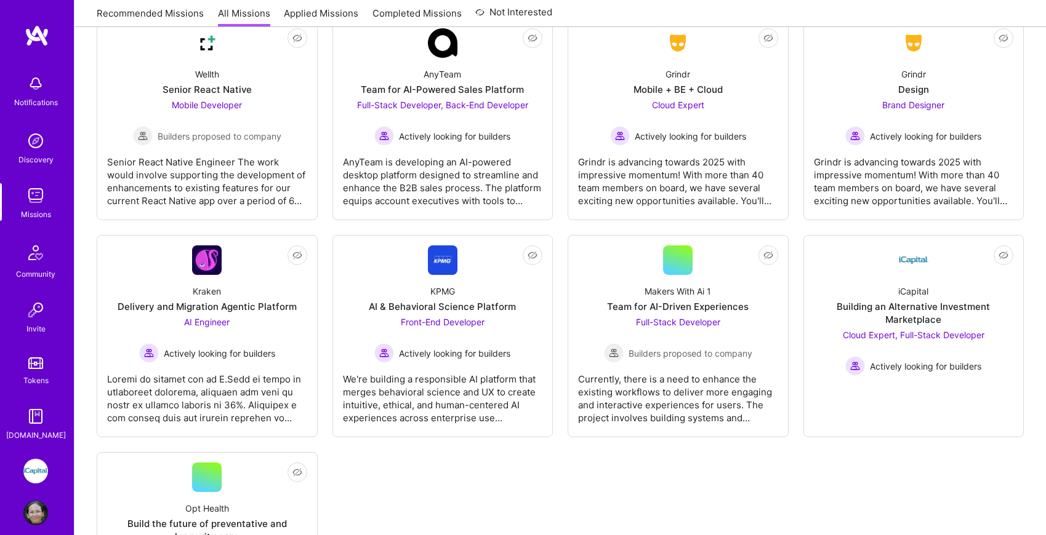
scroll to position [2545, 0]
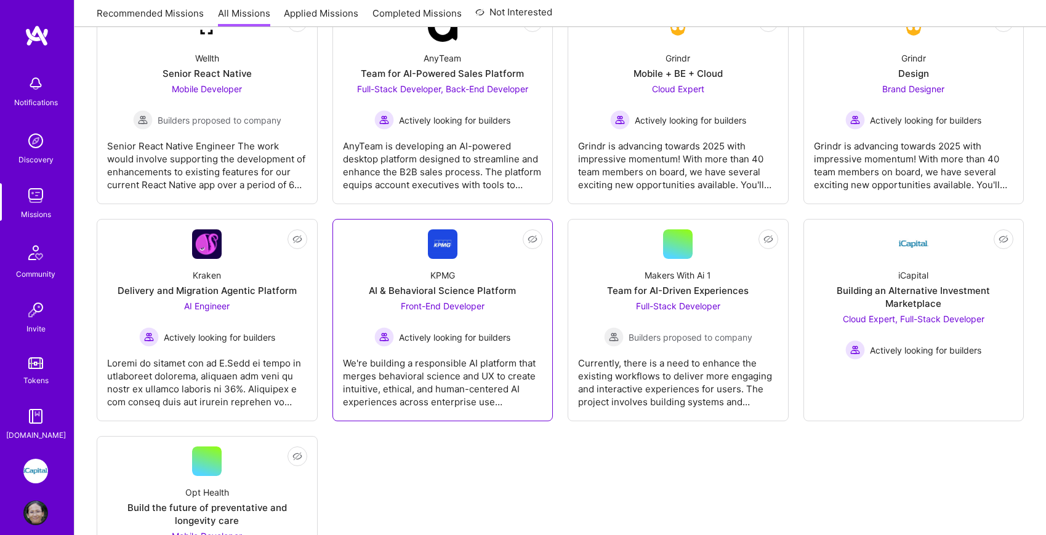
click at [428, 366] on div "We're building a responsible AI platform that merges behavioral science and UX …" at bounding box center [443, 378] width 200 height 62
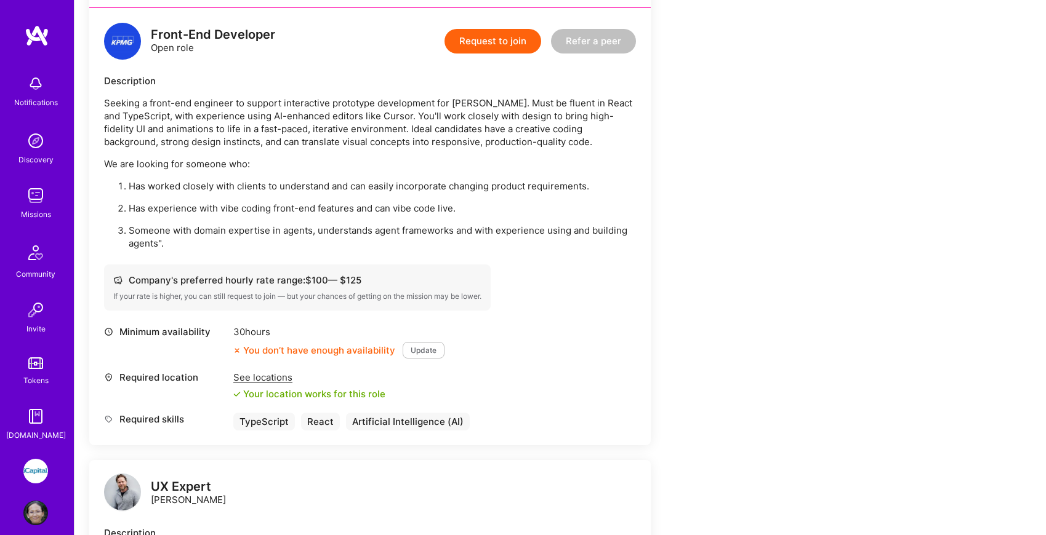
scroll to position [318, 0]
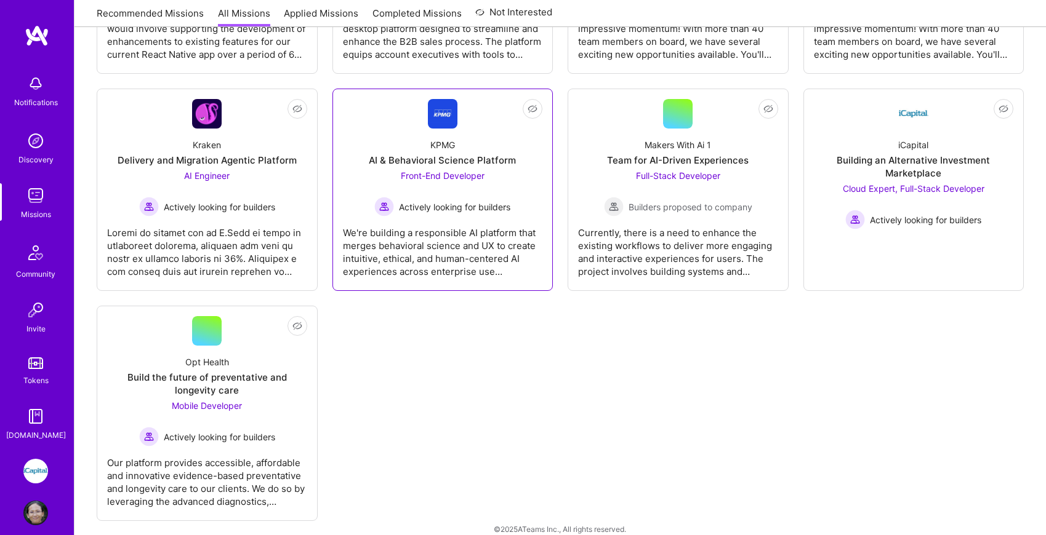
scroll to position [2691, 0]
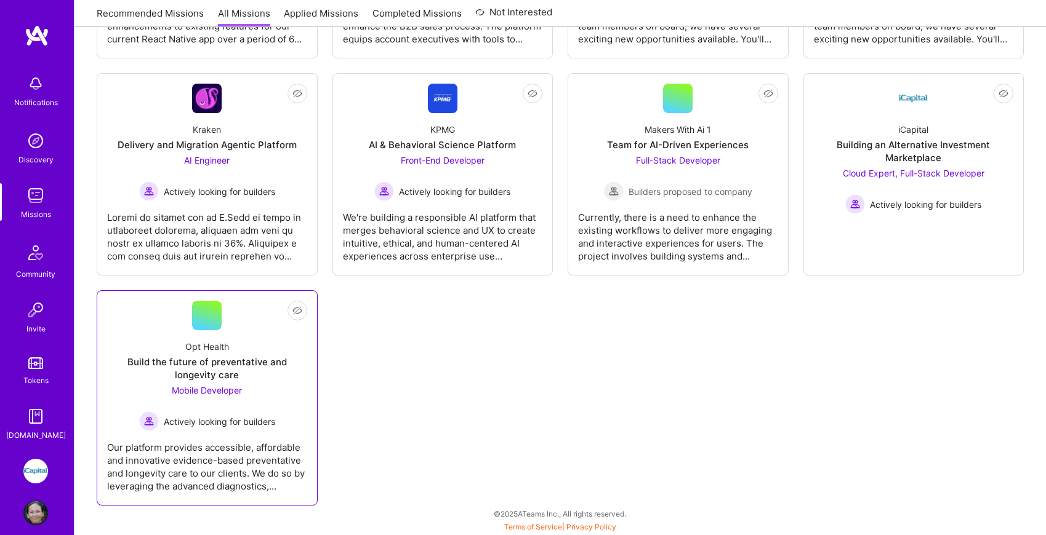
click at [274, 446] on div "Our platform provides accessible, affordable and innovative evidence-based prev…" at bounding box center [207, 462] width 200 height 62
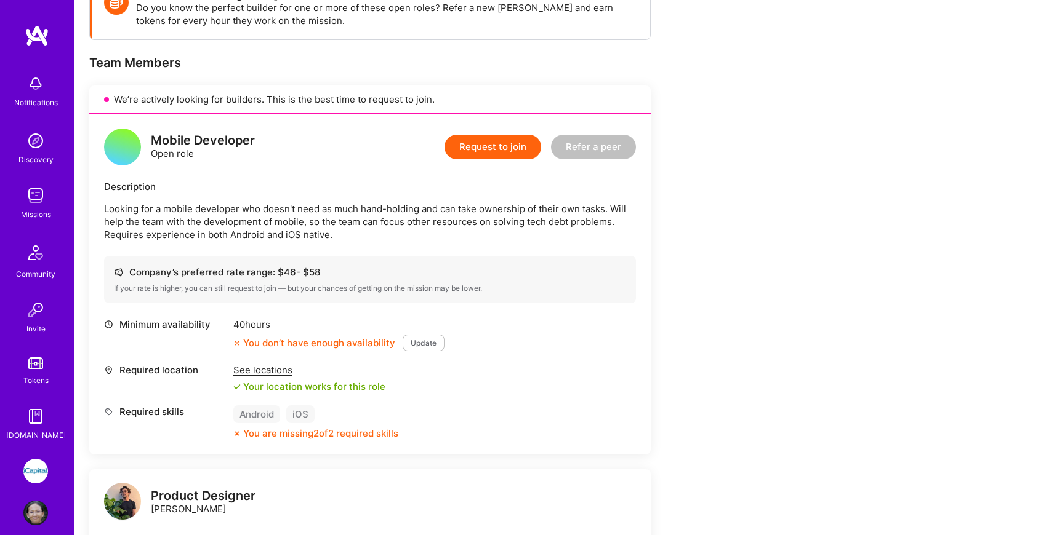
scroll to position [213, 0]
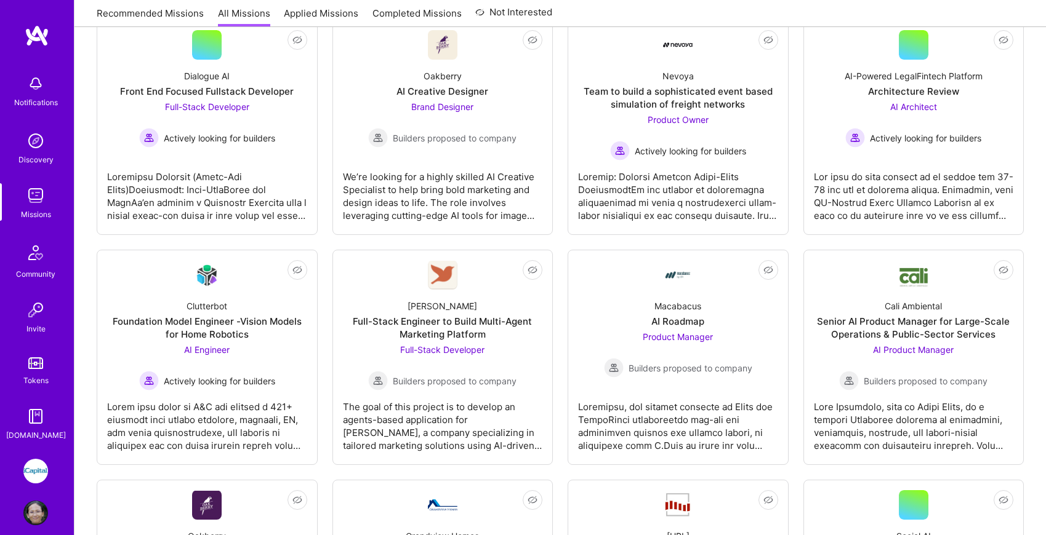
scroll to position [2691, 0]
